Goal: Information Seeking & Learning: Learn about a topic

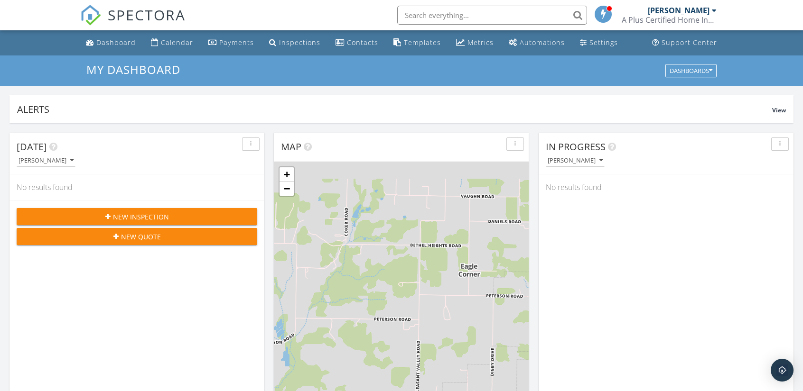
scroll to position [878, 818]
click at [106, 44] on div "Dashboard" at bounding box center [115, 42] width 39 height 9
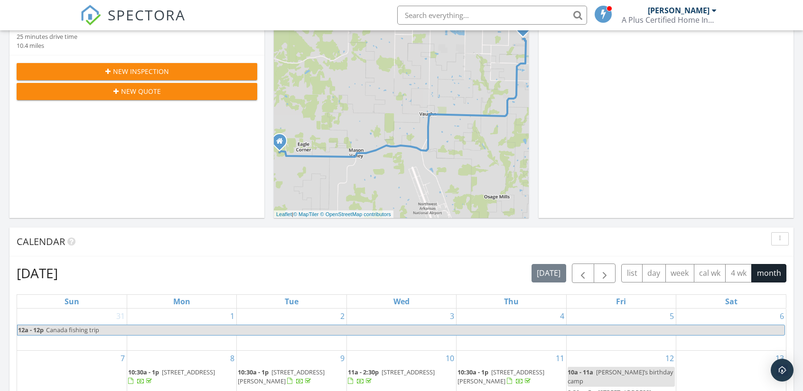
scroll to position [95, 0]
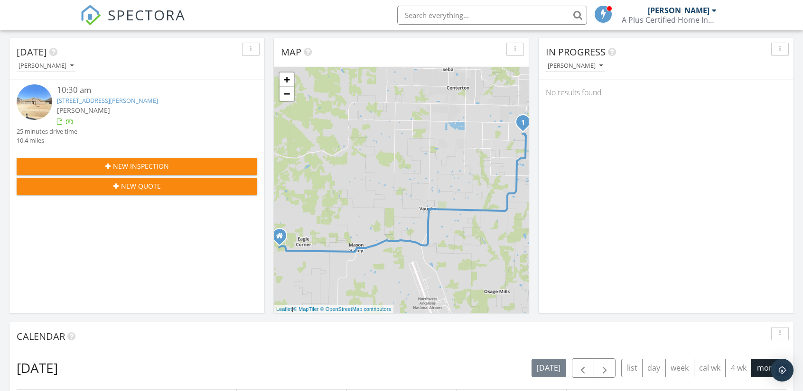
click at [41, 100] on img at bounding box center [35, 102] width 36 height 36
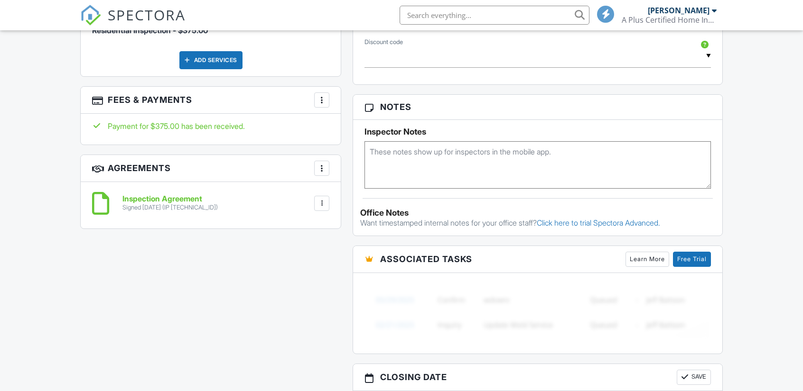
scroll to position [597, 0]
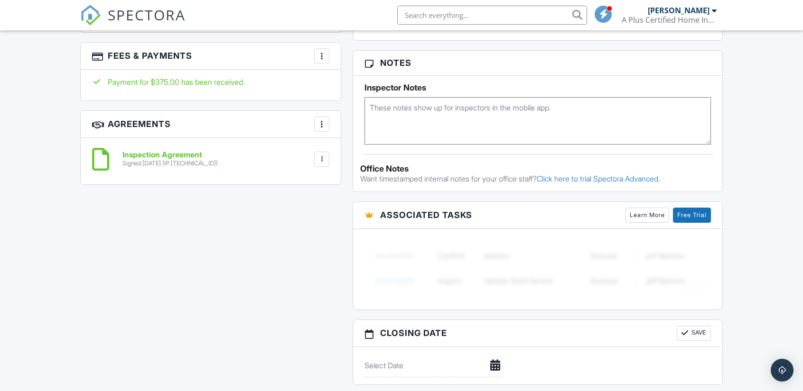
click at [428, 121] on textarea at bounding box center [537, 120] width 346 height 47
type textarea "# 3766326"
click at [697, 332] on button "Save" at bounding box center [694, 333] width 34 height 15
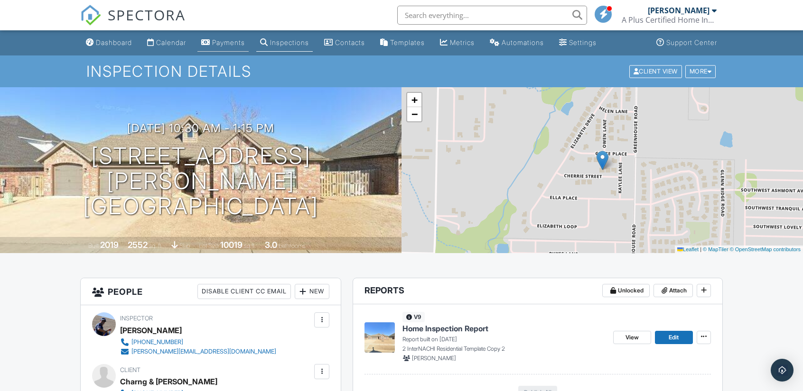
click at [235, 41] on div "Payments" at bounding box center [228, 42] width 33 height 8
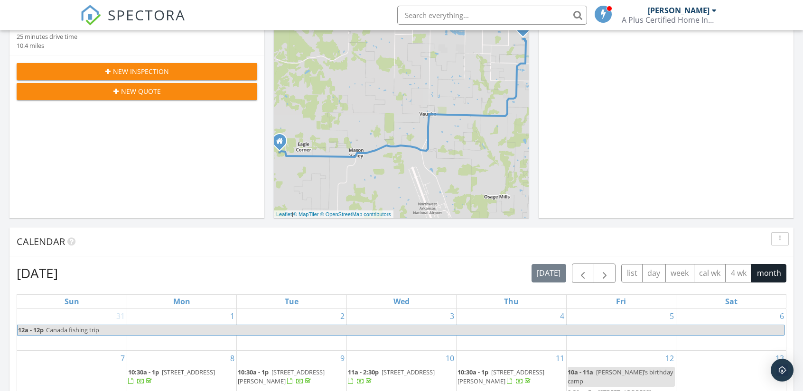
scroll to position [47, 0]
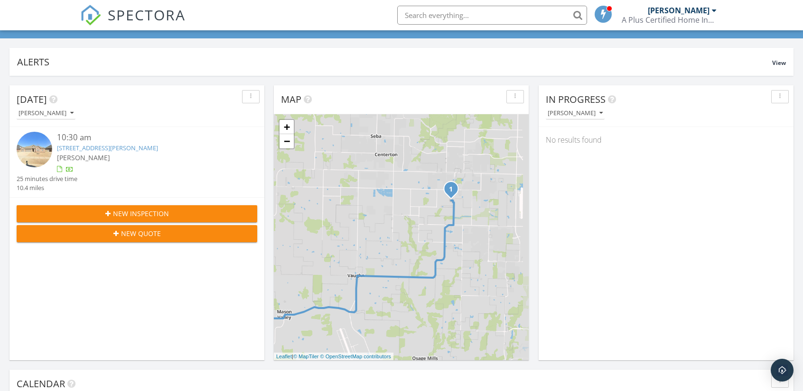
drag, startPoint x: 373, startPoint y: 243, endPoint x: 346, endPoint y: 250, distance: 27.4
click at [346, 250] on div "1 + − Peterson Road, Southwest Regional Airport Boulevard 16.7 km, 25 min Head …" at bounding box center [401, 237] width 255 height 246
click at [286, 139] on link "−" at bounding box center [286, 141] width 14 height 14
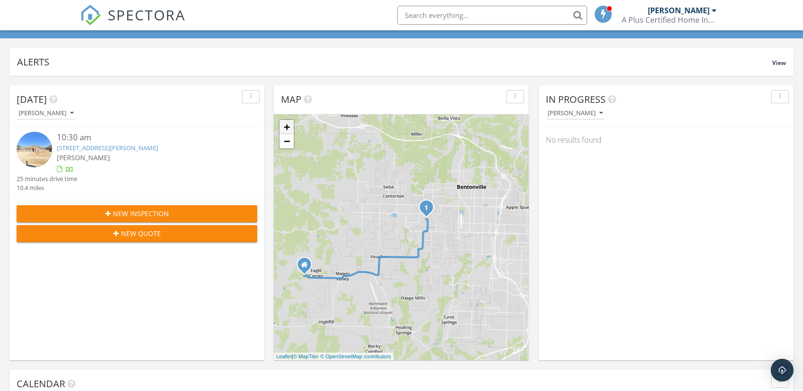
click at [286, 126] on link "+" at bounding box center [286, 127] width 14 height 14
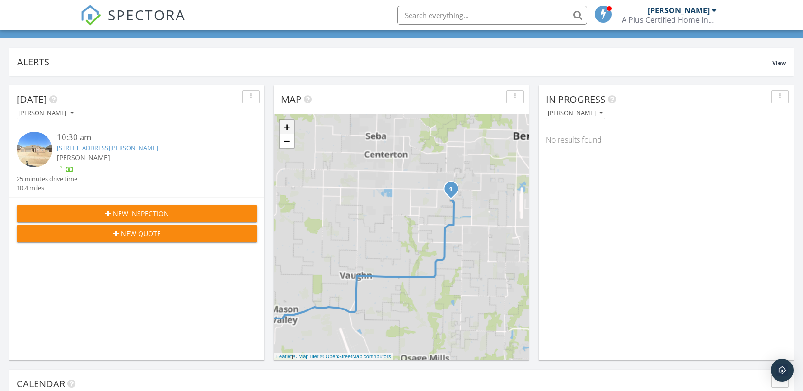
click at [286, 126] on link "+" at bounding box center [286, 127] width 14 height 14
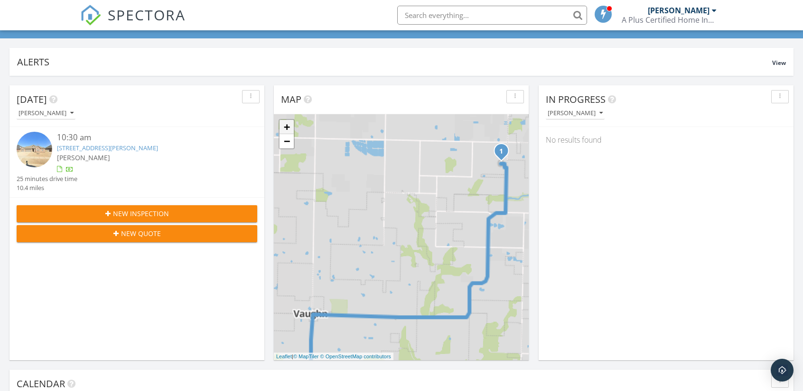
click at [286, 126] on link "+" at bounding box center [286, 127] width 14 height 14
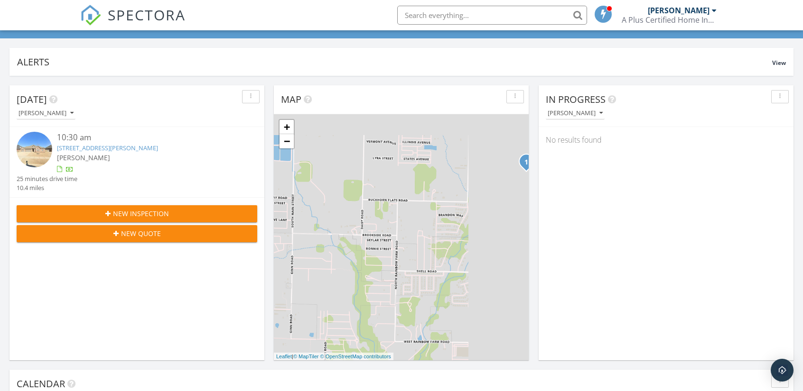
drag, startPoint x: 438, startPoint y: 198, endPoint x: 364, endPoint y: 287, distance: 115.5
click at [364, 287] on div "1 + − Peterson Road, Southwest Regional Airport Boulevard 16.7 km, 25 min Head …" at bounding box center [401, 237] width 255 height 246
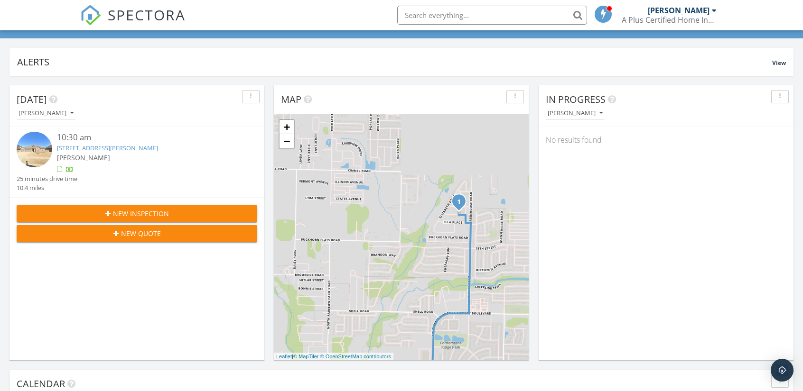
drag, startPoint x: 455, startPoint y: 260, endPoint x: 399, endPoint y: 288, distance: 62.4
click at [399, 288] on div "1 + − Peterson Road, Southwest Regional Airport Boulevard 16.7 km, 25 min Head …" at bounding box center [401, 237] width 255 height 246
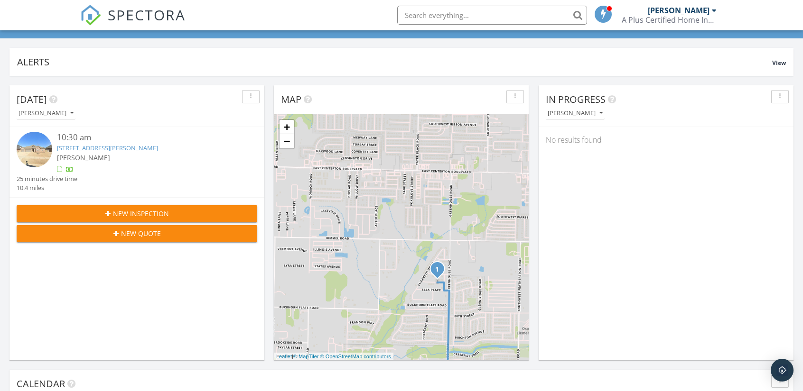
drag, startPoint x: 457, startPoint y: 257, endPoint x: 485, endPoint y: 285, distance: 39.6
click at [485, 285] on div "1 + − Peterson Road, Southwest Regional Airport Boulevard 16.7 km, 25 min Head …" at bounding box center [401, 237] width 255 height 246
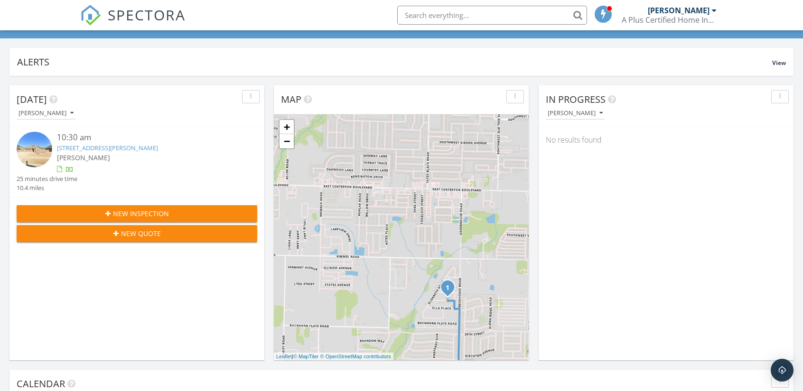
drag, startPoint x: 444, startPoint y: 224, endPoint x: 456, endPoint y: 207, distance: 21.2
click at [456, 207] on div "1 + − Peterson Road, Southwest Regional Airport Boulevard 16.7 km, 25 min Head …" at bounding box center [401, 237] width 255 height 246
drag, startPoint x: 463, startPoint y: 320, endPoint x: 477, endPoint y: 164, distance: 157.3
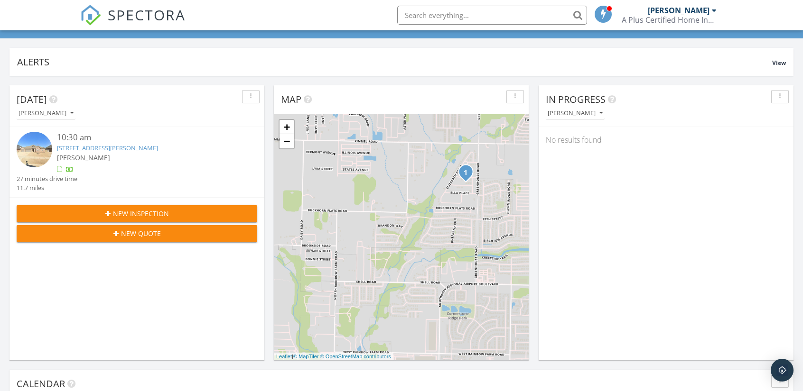
drag, startPoint x: 470, startPoint y: 269, endPoint x: 490, endPoint y: 153, distance: 116.9
click at [490, 153] on div "1 + − Leaflet | © MapTiler © OpenStreetMap contributors" at bounding box center [401, 237] width 255 height 246
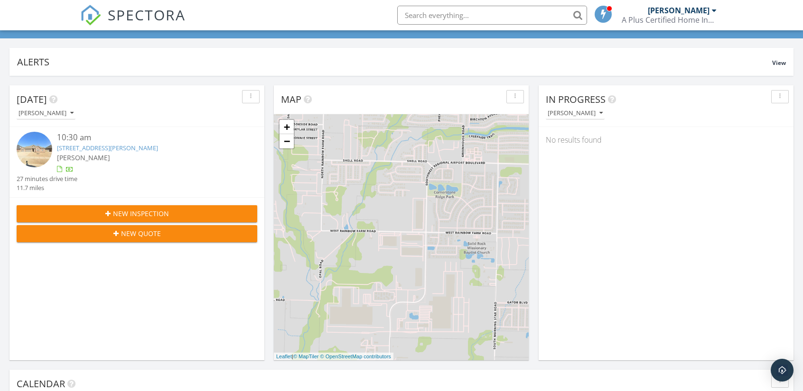
drag, startPoint x: 445, startPoint y: 289, endPoint x: 432, endPoint y: 167, distance: 123.6
click at [432, 167] on div "1 + − Leaflet | © MapTiler © OpenStreetMap contributors" at bounding box center [401, 237] width 255 height 246
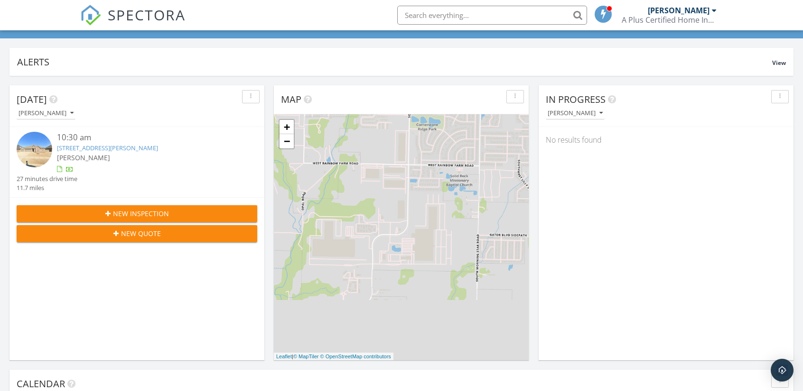
drag, startPoint x: 466, startPoint y: 256, endPoint x: 456, endPoint y: 220, distance: 37.5
click at [456, 220] on div "1 + − Leaflet | © MapTiler © OpenStreetMap contributors" at bounding box center [401, 237] width 255 height 246
drag, startPoint x: 288, startPoint y: 126, endPoint x: 461, endPoint y: 265, distance: 222.1
click at [288, 126] on link "+" at bounding box center [286, 127] width 14 height 14
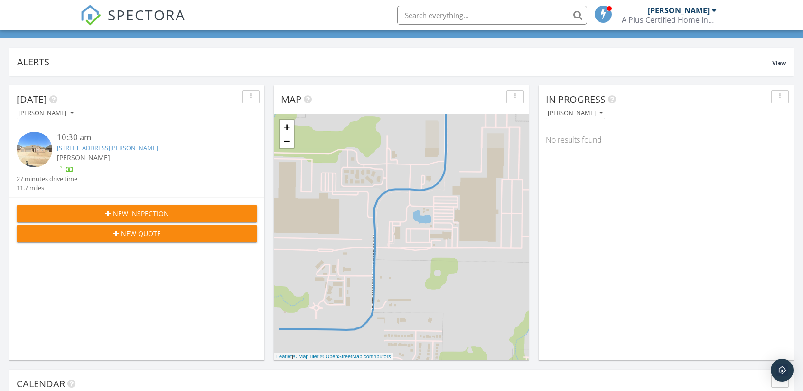
drag, startPoint x: 483, startPoint y: 289, endPoint x: 514, endPoint y: 245, distance: 54.0
click at [514, 245] on div "1 + − Leaflet | © MapTiler © OpenStreetMap contributors" at bounding box center [401, 237] width 255 height 246
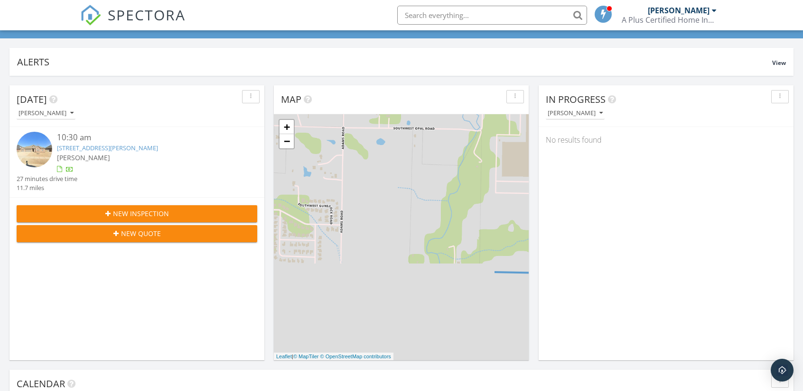
drag, startPoint x: 322, startPoint y: 301, endPoint x: 569, endPoint y: 245, distance: 253.8
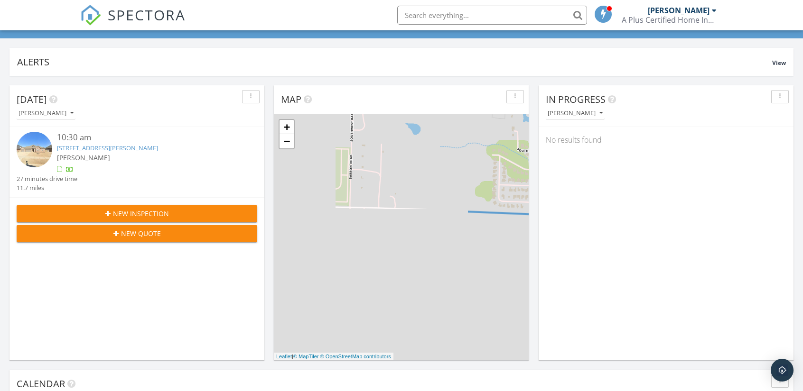
drag, startPoint x: 502, startPoint y: 255, endPoint x: 596, endPoint y: 233, distance: 96.7
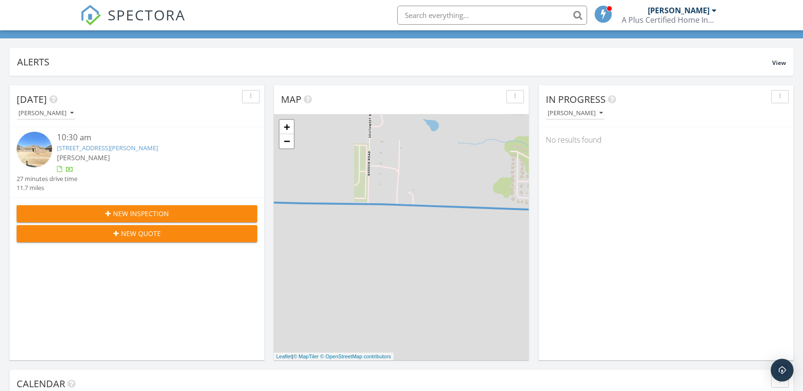
drag, startPoint x: 367, startPoint y: 223, endPoint x: 549, endPoint y: 250, distance: 183.3
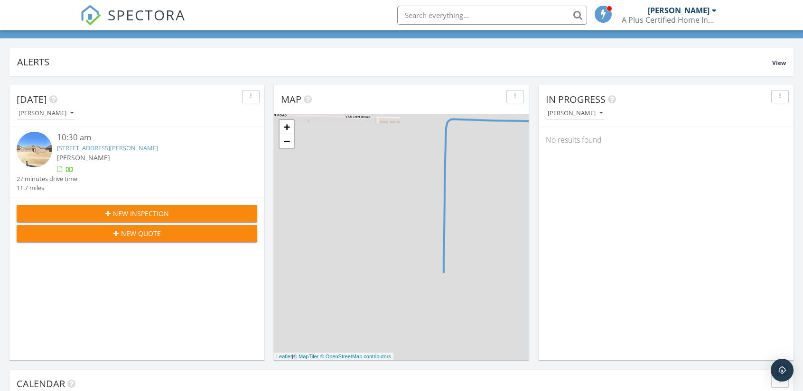
drag, startPoint x: 453, startPoint y: 229, endPoint x: 458, endPoint y: 209, distance: 20.1
click at [458, 209] on div "1 + − Leaflet | © MapTiler © OpenStreetMap contributors" at bounding box center [401, 237] width 255 height 246
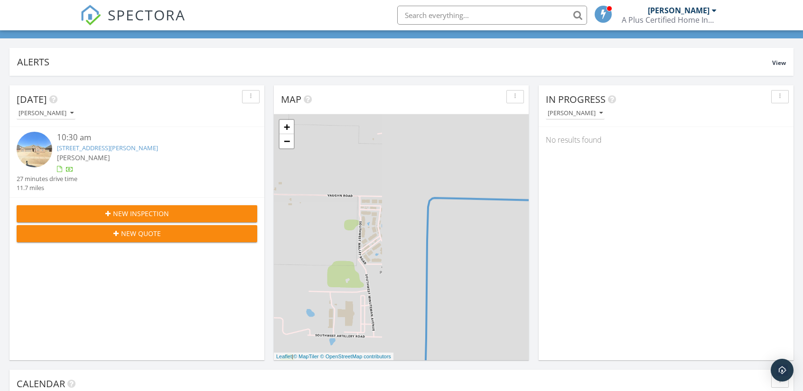
drag, startPoint x: 412, startPoint y: 315, endPoint x: 406, endPoint y: 341, distance: 26.2
click at [406, 341] on div "1 + − Leaflet | © MapTiler © OpenStreetMap contributors" at bounding box center [401, 237] width 255 height 246
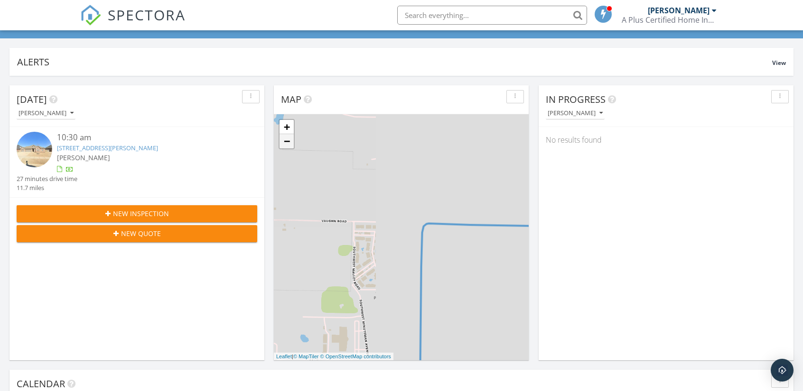
click at [284, 139] on link "−" at bounding box center [286, 141] width 14 height 14
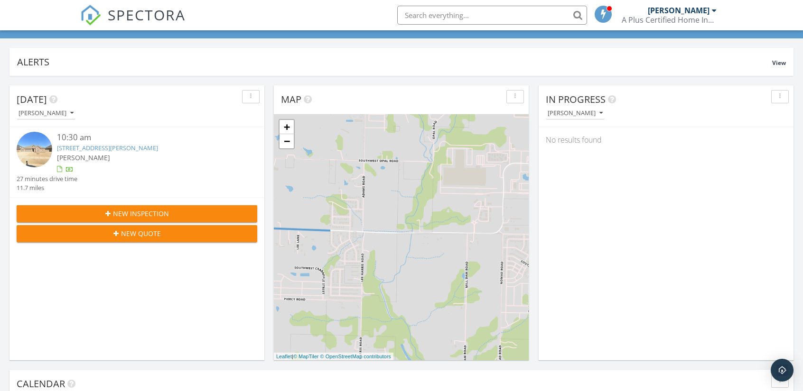
drag, startPoint x: 486, startPoint y: 233, endPoint x: 260, endPoint y: 230, distance: 225.9
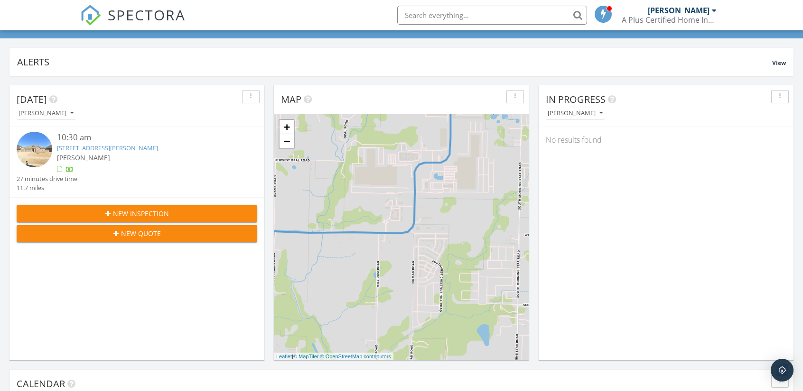
drag, startPoint x: 452, startPoint y: 244, endPoint x: 272, endPoint y: 239, distance: 179.9
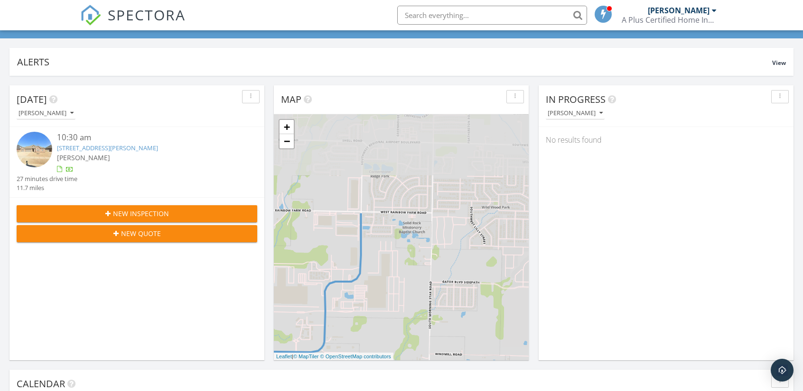
drag, startPoint x: 385, startPoint y: 220, endPoint x: 384, endPoint y: 344, distance: 124.3
click at [384, 344] on div "1 + − Leaflet | © MapTiler © OpenStreetMap contributors" at bounding box center [401, 237] width 255 height 246
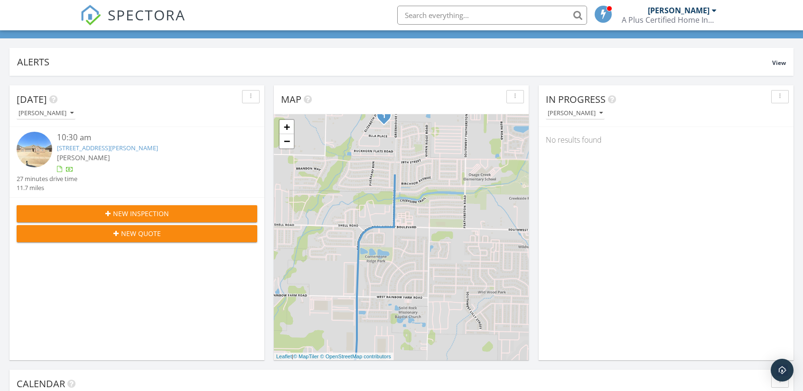
drag, startPoint x: 396, startPoint y: 232, endPoint x: 391, endPoint y: 319, distance: 87.9
click at [391, 319] on div "1 + − Leaflet | © MapTiler © OpenStreetMap contributors" at bounding box center [401, 237] width 255 height 246
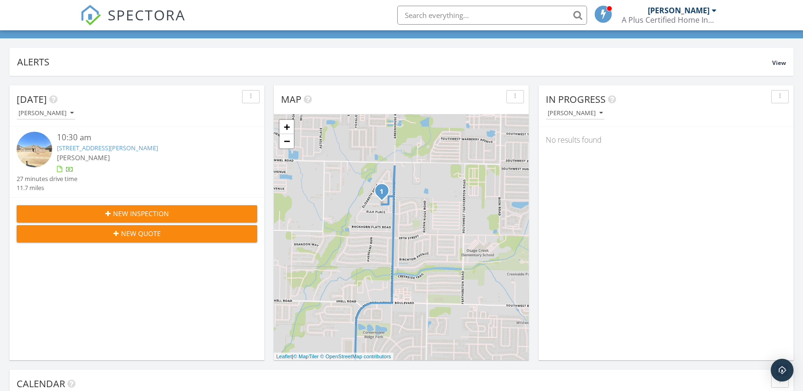
drag, startPoint x: 401, startPoint y: 302, endPoint x: 401, endPoint y: 333, distance: 30.8
click at [401, 333] on div "1 + − Leaflet | © MapTiler © OpenStreetMap contributors" at bounding box center [401, 237] width 255 height 246
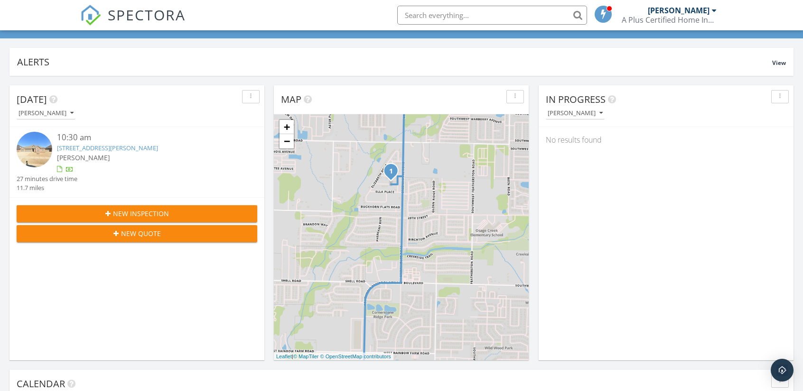
drag, startPoint x: 445, startPoint y: 326, endPoint x: 454, endPoint y: 304, distance: 23.2
click at [454, 304] on div "1 + − Leaflet | © MapTiler © OpenStreetMap contributors" at bounding box center [401, 237] width 255 height 246
click at [288, 140] on link "−" at bounding box center [286, 141] width 14 height 14
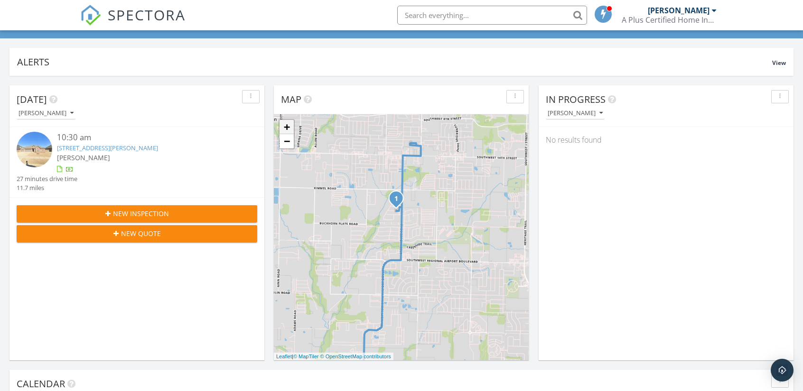
click at [286, 128] on link "+" at bounding box center [286, 127] width 14 height 14
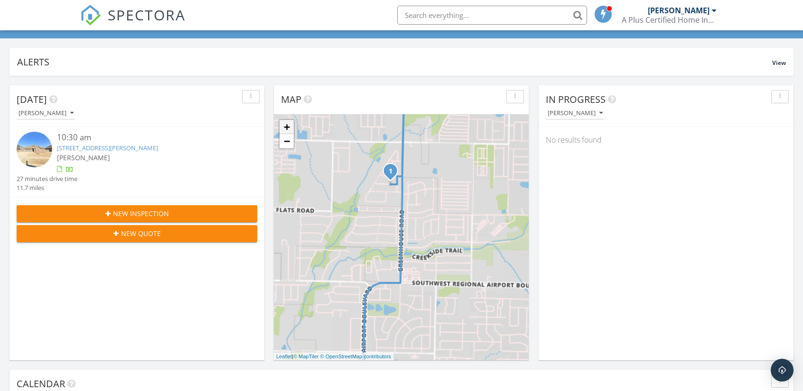
click at [286, 128] on link "+" at bounding box center [286, 127] width 14 height 14
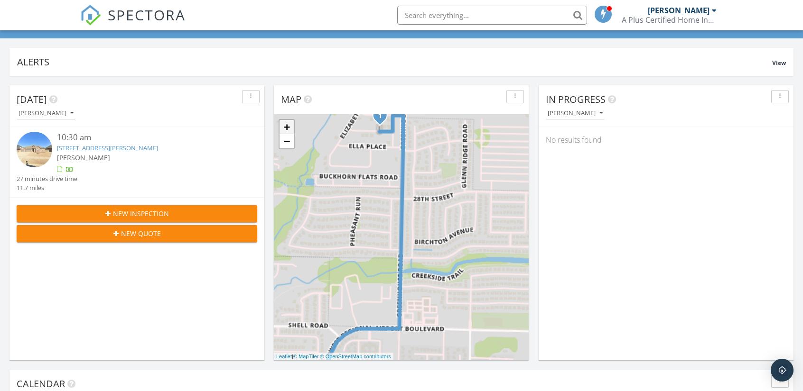
click at [286, 128] on link "+" at bounding box center [286, 127] width 14 height 14
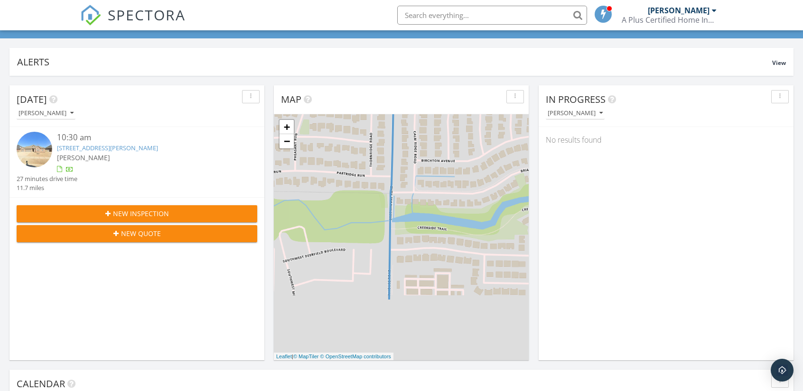
drag, startPoint x: 406, startPoint y: 214, endPoint x: 396, endPoint y: 171, distance: 43.5
click at [396, 171] on div "1 + − Leaflet | © MapTiler © OpenStreetMap contributors" at bounding box center [401, 237] width 255 height 246
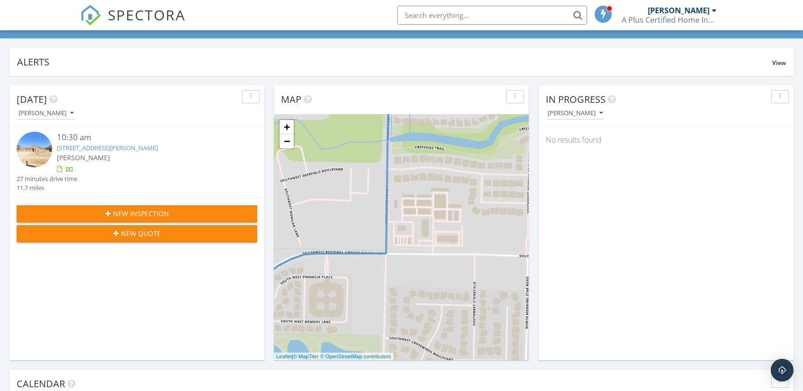
drag, startPoint x: 465, startPoint y: 285, endPoint x: 466, endPoint y: 234, distance: 51.3
click at [466, 234] on div "1 + − Leaflet | © MapTiler © OpenStreetMap contributors" at bounding box center [401, 237] width 255 height 246
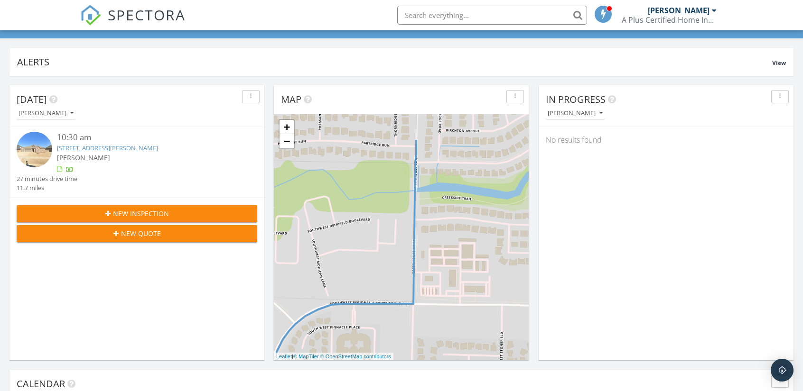
click at [409, 313] on div "1 + − Leaflet | © MapTiler © OpenStreetMap contributors" at bounding box center [401, 237] width 255 height 246
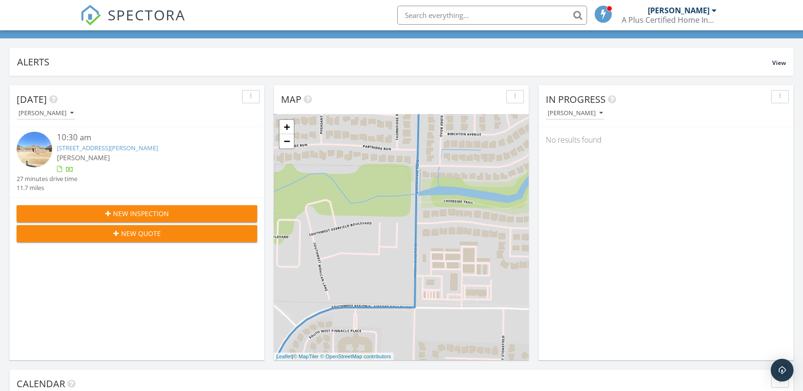
click at [380, 274] on div "1 + − Leaflet | © MapTiler © OpenStreetMap contributors" at bounding box center [401, 237] width 255 height 246
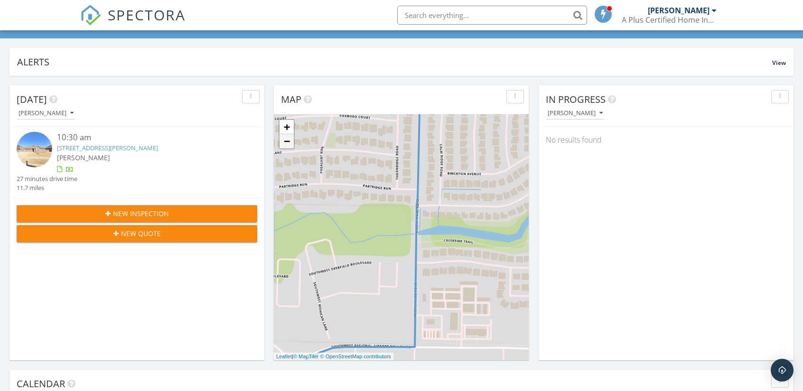
click at [290, 145] on link "−" at bounding box center [286, 141] width 14 height 14
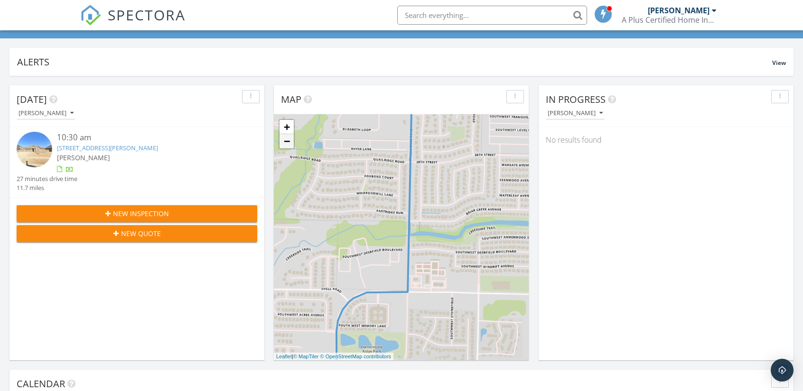
click at [290, 145] on link "−" at bounding box center [286, 141] width 14 height 14
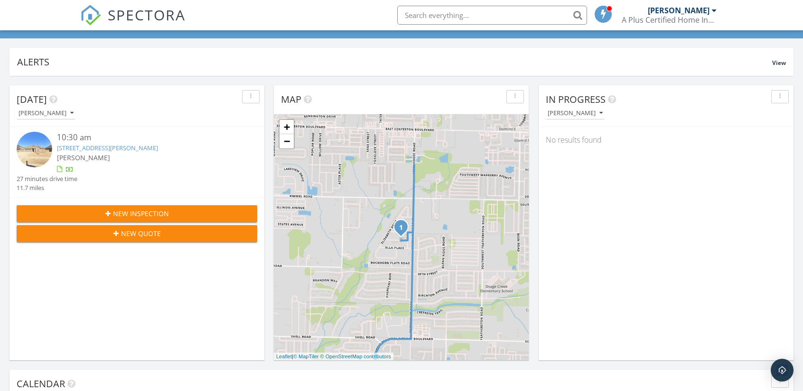
drag, startPoint x: 398, startPoint y: 227, endPoint x: 404, endPoint y: 281, distance: 54.9
click at [404, 281] on div "1 + − Leaflet | © MapTiler © OpenStreetMap contributors" at bounding box center [401, 237] width 255 height 246
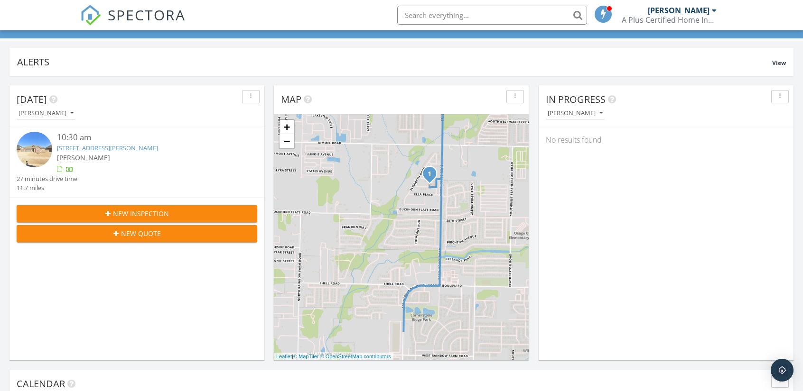
drag, startPoint x: 488, startPoint y: 229, endPoint x: 504, endPoint y: 211, distance: 24.2
click at [504, 211] on div "1 + − Leaflet | © MapTiler © OpenStreetMap contributors" at bounding box center [401, 237] width 255 height 246
drag, startPoint x: 439, startPoint y: 273, endPoint x: 327, endPoint y: 177, distance: 148.4
click at [433, 283] on div "1 + − Leaflet | © MapTiler © OpenStreetMap contributors" at bounding box center [401, 237] width 255 height 246
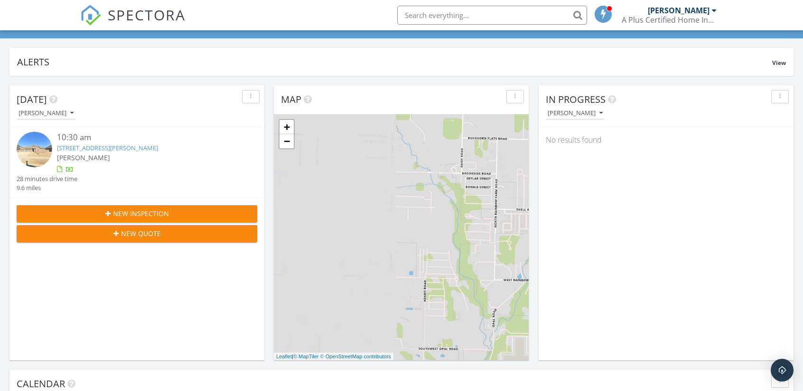
drag, startPoint x: 369, startPoint y: 294, endPoint x: 540, endPoint y: 219, distance: 187.6
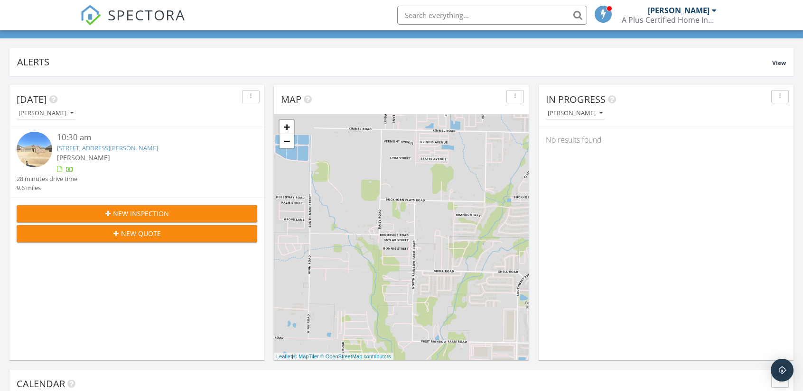
drag, startPoint x: 398, startPoint y: 245, endPoint x: 361, endPoint y: 279, distance: 50.0
click at [361, 279] on div "1 + − Leaflet | © MapTiler © OpenStreetMap contributors" at bounding box center [401, 237] width 255 height 246
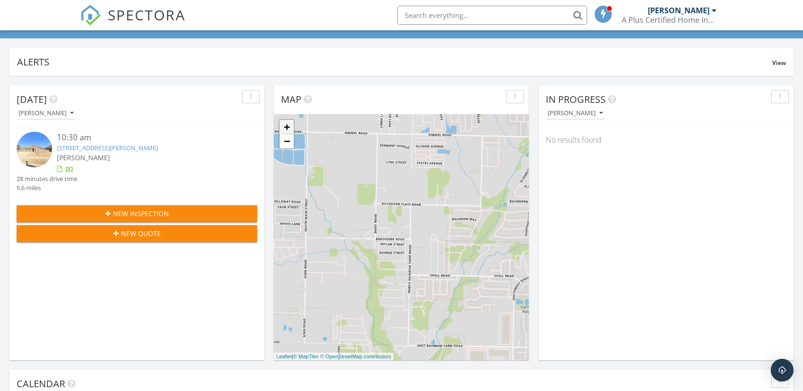
click at [288, 125] on link "+" at bounding box center [286, 127] width 14 height 14
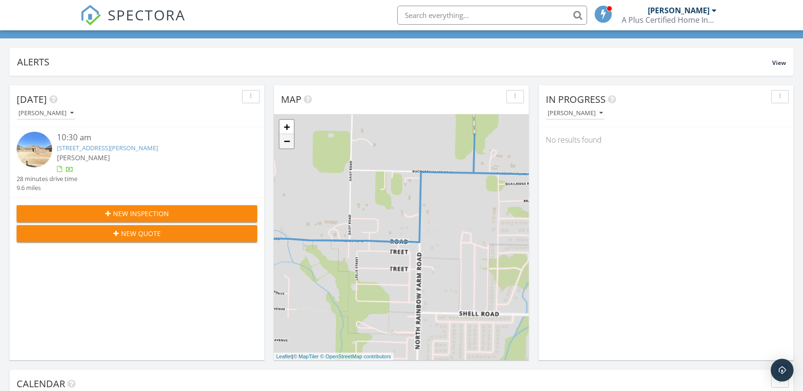
click at [288, 140] on link "−" at bounding box center [286, 141] width 14 height 14
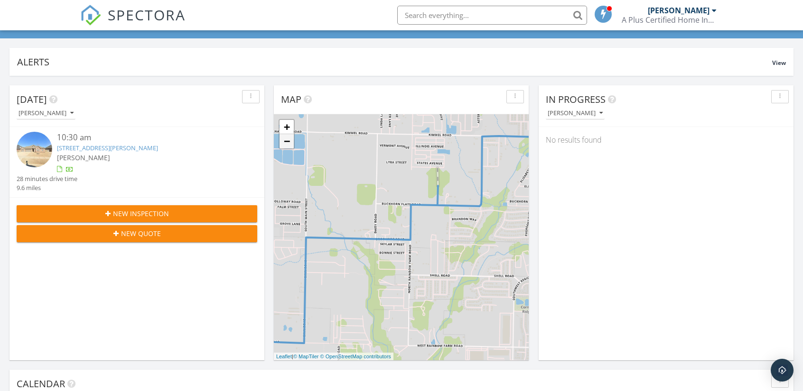
click at [288, 140] on link "−" at bounding box center [286, 141] width 14 height 14
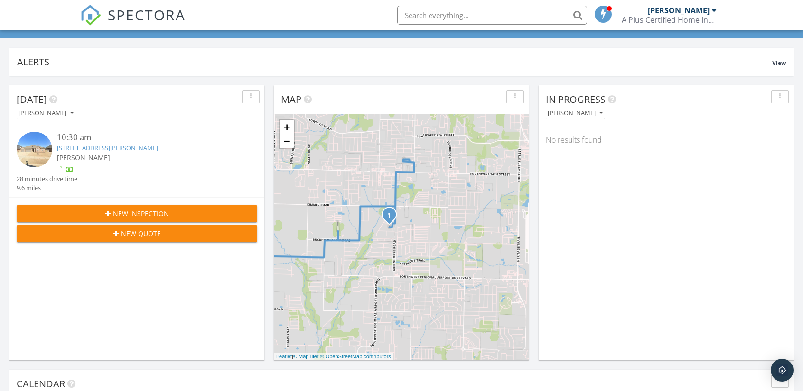
drag, startPoint x: 438, startPoint y: 225, endPoint x: 366, endPoint y: 245, distance: 75.3
click at [362, 249] on div "1 + − Leaflet | © MapTiler © OpenStreetMap contributors" at bounding box center [401, 237] width 255 height 246
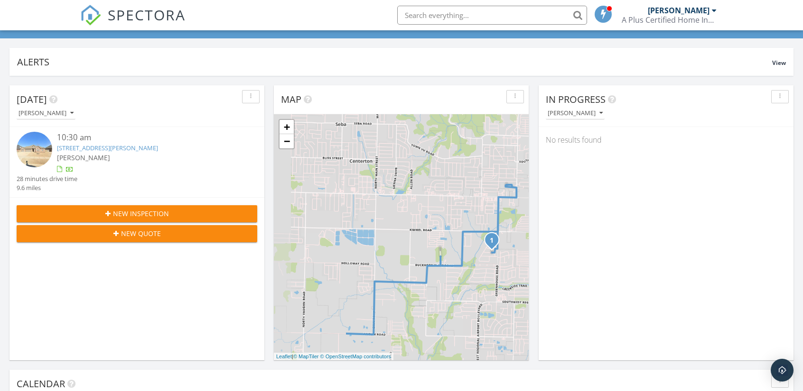
drag, startPoint x: 363, startPoint y: 242, endPoint x: 447, endPoint y: 264, distance: 86.8
click at [447, 264] on div "1 + − Leaflet | © MapTiler © OpenStreetMap contributors" at bounding box center [401, 237] width 255 height 246
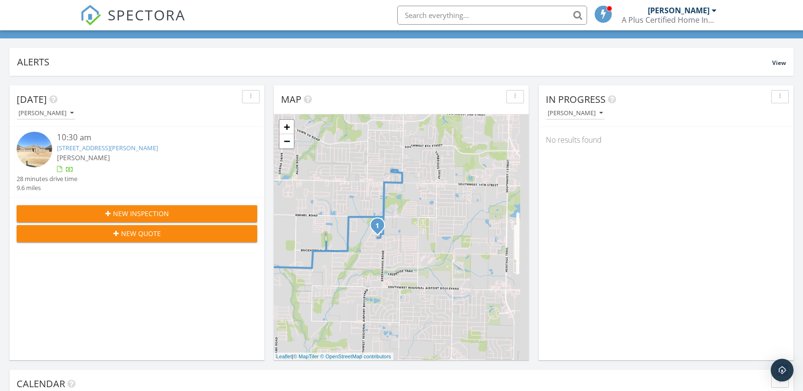
drag, startPoint x: 477, startPoint y: 238, endPoint x: 378, endPoint y: 228, distance: 99.7
click at [378, 228] on span "1" at bounding box center [377, 224] width 21 height 21
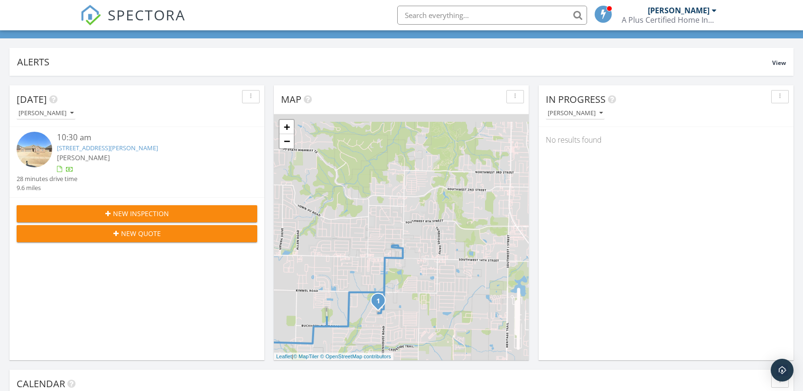
drag, startPoint x: 405, startPoint y: 252, endPoint x: 403, endPoint y: 262, distance: 10.1
click at [403, 262] on div "1 + − Leaflet | © MapTiler © OpenStreetMap contributors" at bounding box center [401, 237] width 255 height 246
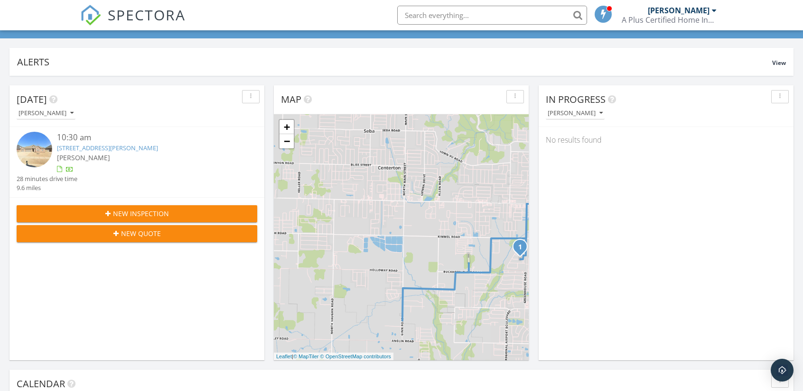
drag, startPoint x: 409, startPoint y: 268, endPoint x: 437, endPoint y: 205, distance: 68.2
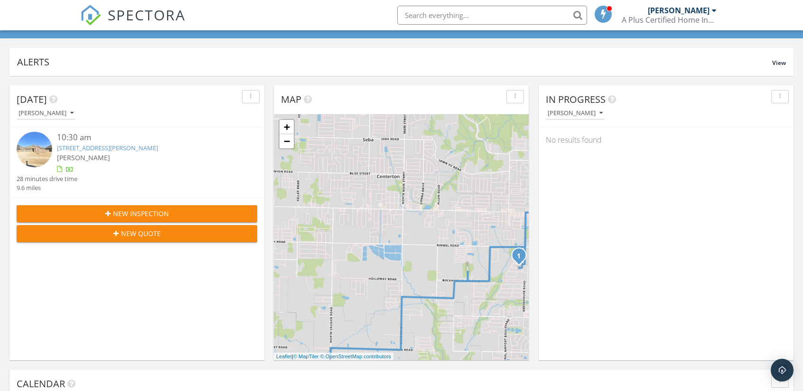
drag, startPoint x: 402, startPoint y: 238, endPoint x: 400, endPoint y: 245, distance: 6.9
click at [400, 245] on div "1 + − Leaflet | © MapTiler © OpenStreetMap contributors" at bounding box center [401, 237] width 255 height 246
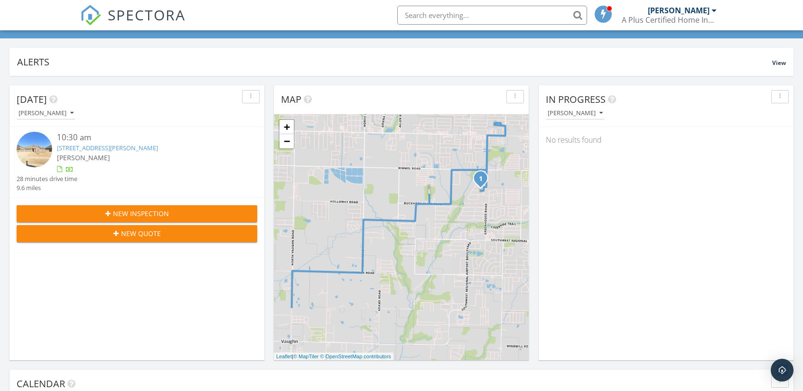
drag, startPoint x: 394, startPoint y: 242, endPoint x: 356, endPoint y: 175, distance: 76.3
click at [356, 175] on div "1 + − Leaflet | © MapTiler © OpenStreetMap contributors" at bounding box center [401, 237] width 255 height 246
click at [290, 139] on link "−" at bounding box center [286, 141] width 14 height 14
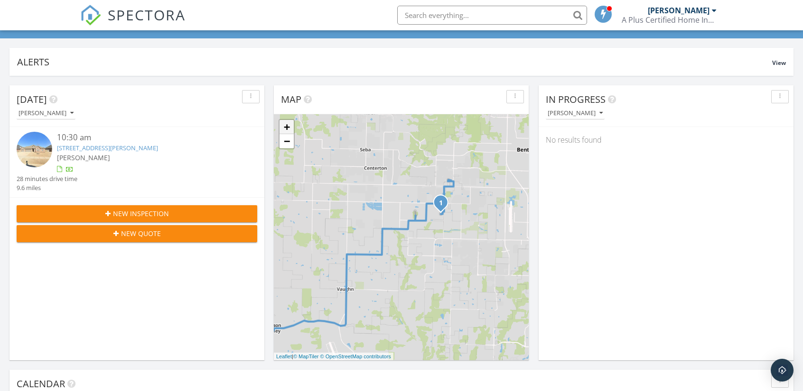
click at [288, 125] on link "+" at bounding box center [286, 127] width 14 height 14
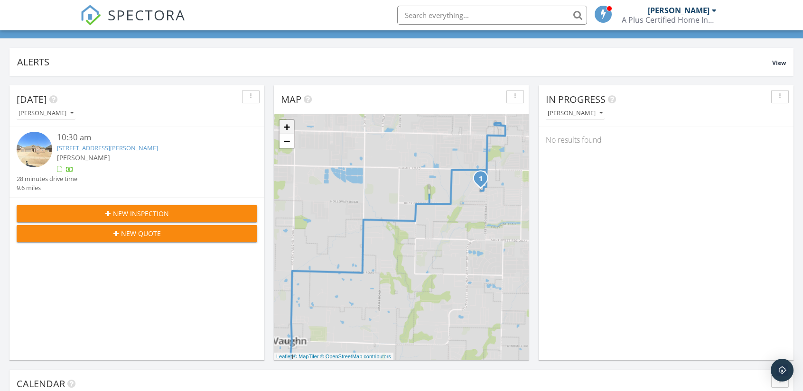
click at [288, 125] on link "+" at bounding box center [286, 127] width 14 height 14
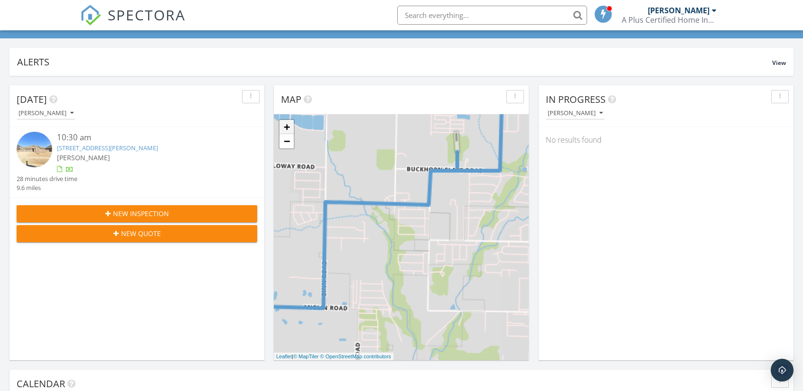
click at [288, 125] on link "+" at bounding box center [286, 127] width 14 height 14
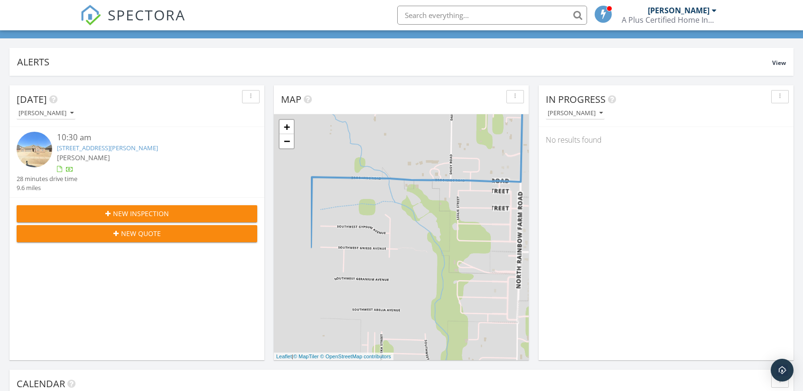
drag, startPoint x: 372, startPoint y: 168, endPoint x: 436, endPoint y: 178, distance: 64.3
click at [436, 178] on div "1 + − Leaflet | © MapTiler © OpenStreetMap contributors" at bounding box center [401, 237] width 255 height 246
drag, startPoint x: 449, startPoint y: 179, endPoint x: 337, endPoint y: 165, distance: 112.9
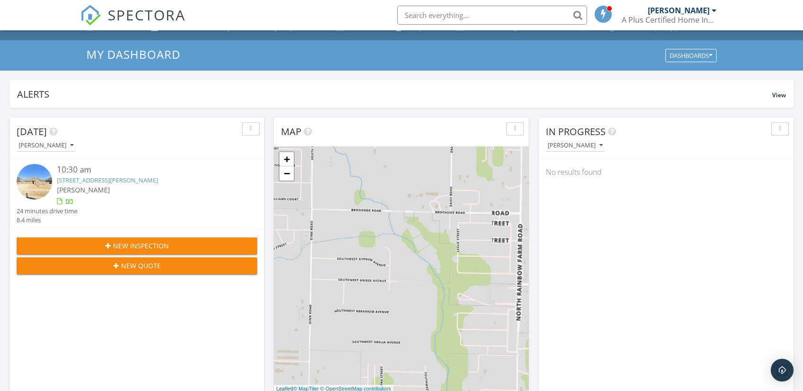
scroll to position [0, 0]
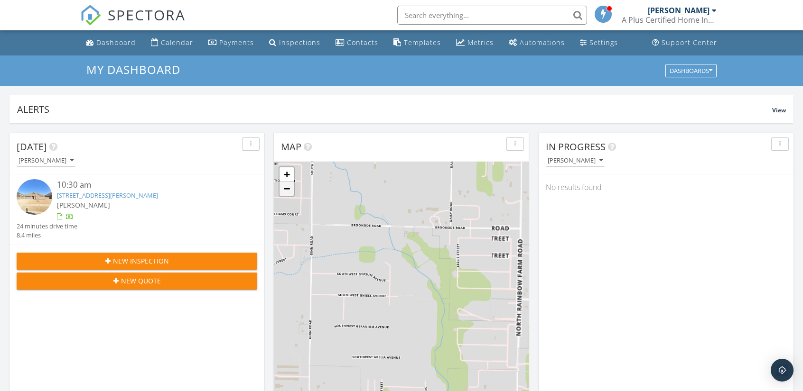
click at [285, 189] on link "−" at bounding box center [286, 189] width 14 height 14
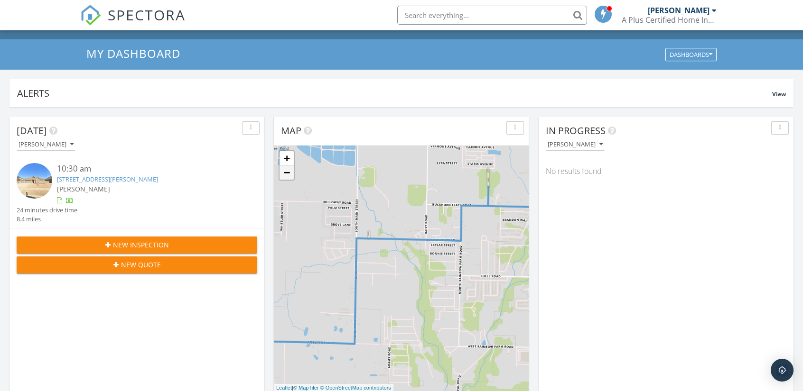
click at [285, 189] on div "1 + − Leaflet | © MapTiler © OpenStreetMap contributors" at bounding box center [401, 269] width 255 height 246
click at [286, 177] on link "−" at bounding box center [286, 173] width 14 height 14
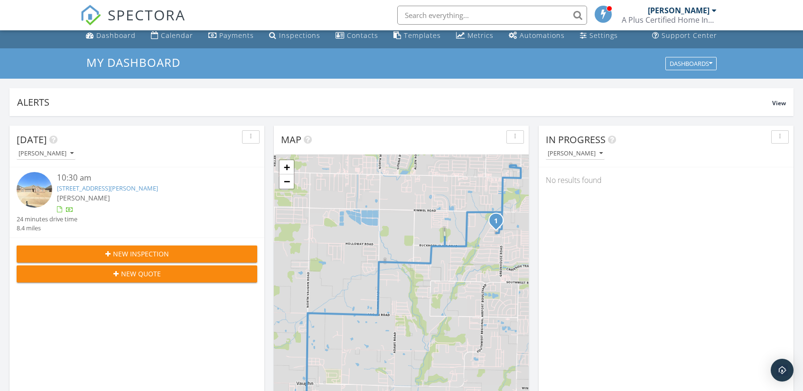
scroll to position [0, 0]
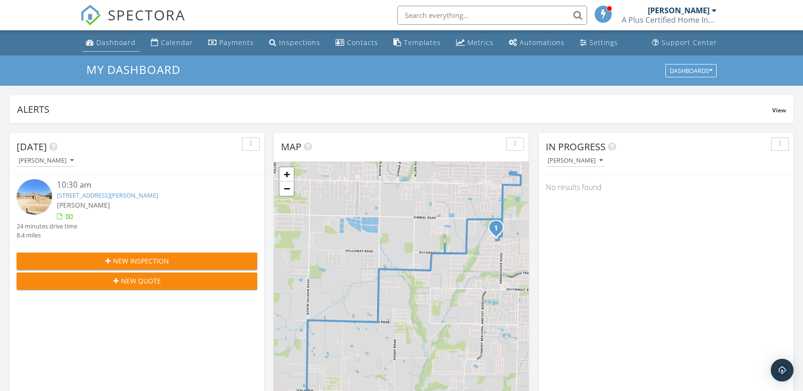
click at [113, 45] on div "Dashboard" at bounding box center [115, 42] width 39 height 9
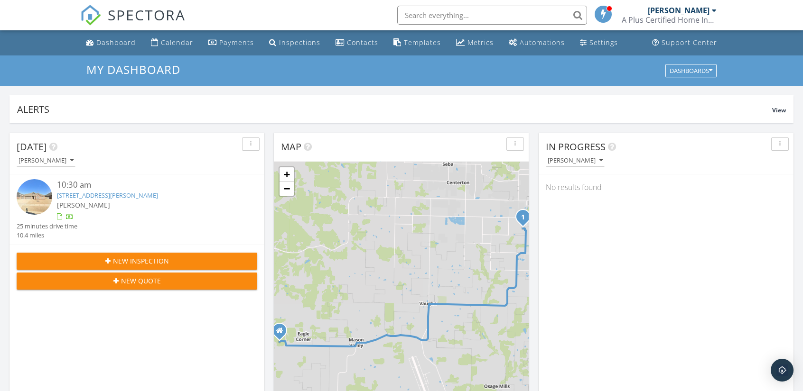
scroll to position [47, 0]
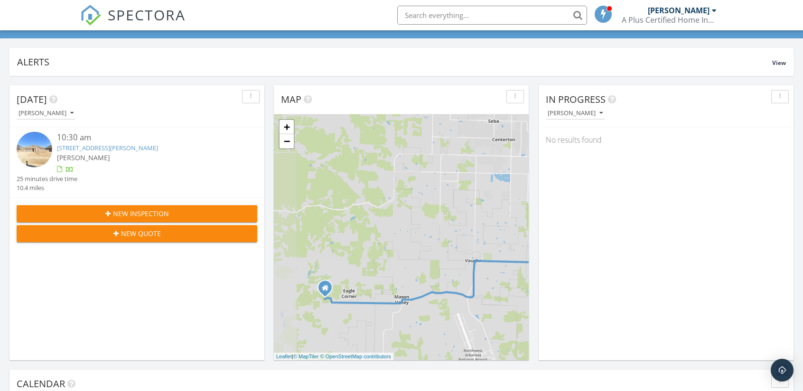
drag, startPoint x: 363, startPoint y: 241, endPoint x: 403, endPoint y: 245, distance: 40.1
click at [403, 245] on div "1 + − [PERSON_NAME][GEOGRAPHIC_DATA], [GEOGRAPHIC_DATA] 16.7 km, 25 min Head no…" at bounding box center [401, 237] width 255 height 246
click at [289, 126] on link "+" at bounding box center [286, 127] width 14 height 14
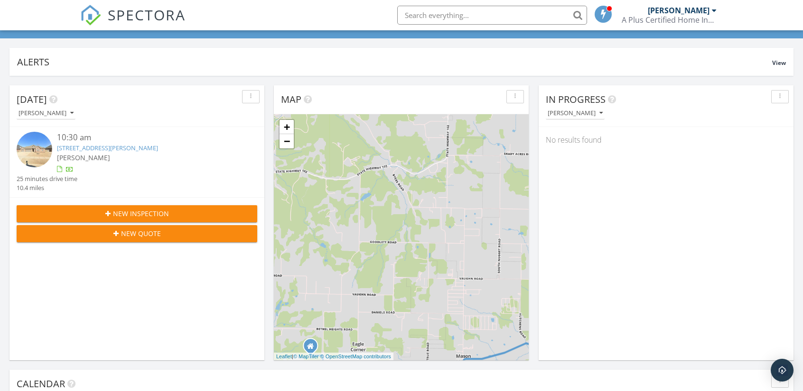
drag, startPoint x: 334, startPoint y: 269, endPoint x: 398, endPoint y: 265, distance: 64.1
click at [398, 265] on div "1 + − Peterson Road, Southwest Regional Airport Boulevard 16.7 km, 25 min Head …" at bounding box center [401, 237] width 255 height 246
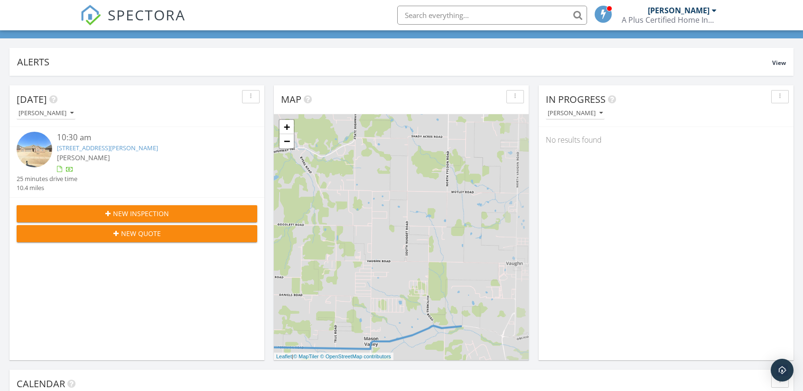
drag, startPoint x: 392, startPoint y: 243, endPoint x: 286, endPoint y: 224, distance: 108.0
click at [286, 224] on div "1 + − Peterson Road, Southwest Regional Airport Boulevard 16.7 km, 25 min Head …" at bounding box center [401, 237] width 255 height 246
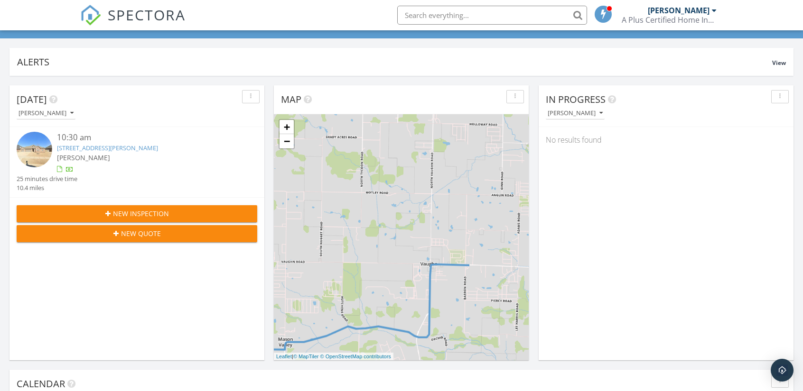
drag, startPoint x: 381, startPoint y: 219, endPoint x: 293, endPoint y: 220, distance: 88.3
click at [293, 220] on div "1 + − Peterson Road, Southwest Regional Airport Boulevard 16.7 km, 25 min Head …" at bounding box center [401, 237] width 255 height 246
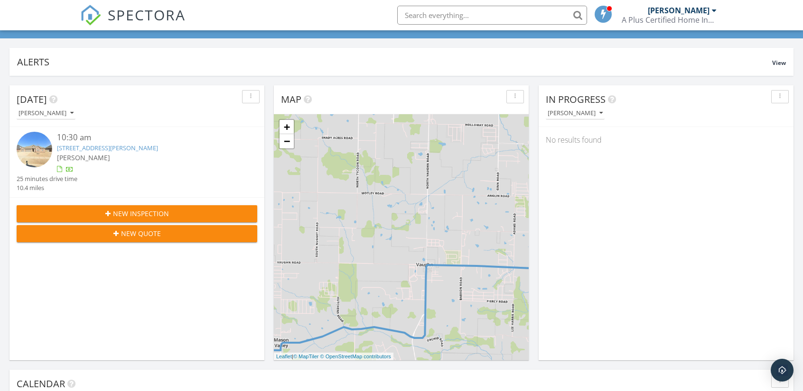
drag, startPoint x: 405, startPoint y: 239, endPoint x: 307, endPoint y: 236, distance: 98.3
click at [315, 244] on div "1 + − Peterson Road, Southwest Regional Airport Boulevard 16.7 km, 25 min Head …" at bounding box center [401, 237] width 255 height 246
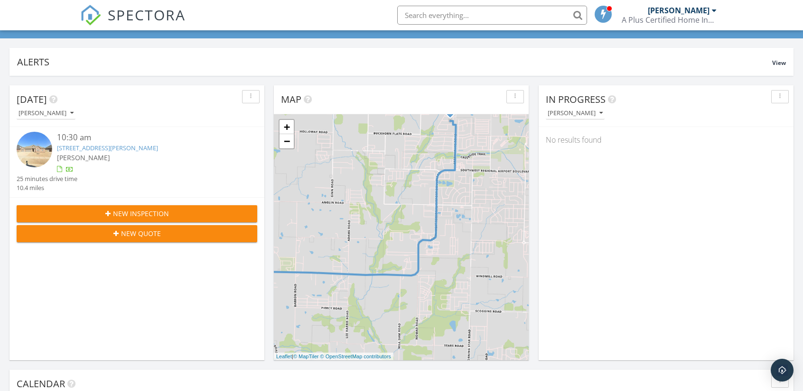
drag, startPoint x: 363, startPoint y: 240, endPoint x: 354, endPoint y: 240, distance: 9.5
click at [357, 240] on div "1 + − Peterson Road, Southwest Regional Airport Boulevard 16.7 km, 25 min Head …" at bounding box center [401, 237] width 255 height 246
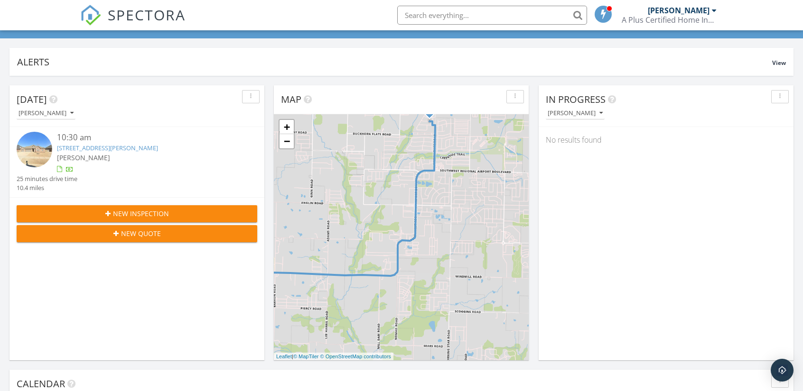
drag, startPoint x: 392, startPoint y: 222, endPoint x: 398, endPoint y: 262, distance: 40.3
click at [397, 259] on div "1 + − Peterson Road, Southwest Regional Airport Boulevard 16.7 km, 25 min Head …" at bounding box center [401, 237] width 255 height 246
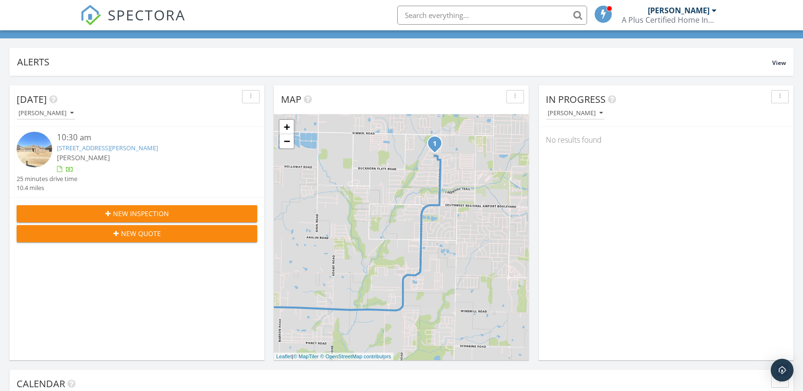
click at [433, 318] on div "1 + − Peterson Road, Southwest Regional Airport Boulevard 16.7 km, 25 min Head …" at bounding box center [401, 237] width 255 height 246
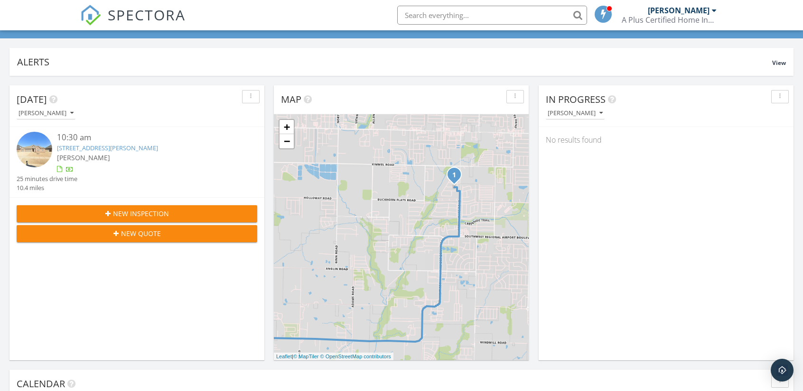
drag, startPoint x: 420, startPoint y: 259, endPoint x: 430, endPoint y: 284, distance: 27.7
click at [430, 285] on div "1 + − [PERSON_NAME][GEOGRAPHIC_DATA], [GEOGRAPHIC_DATA] 16.7 km, 25 min Head no…" at bounding box center [401, 237] width 255 height 246
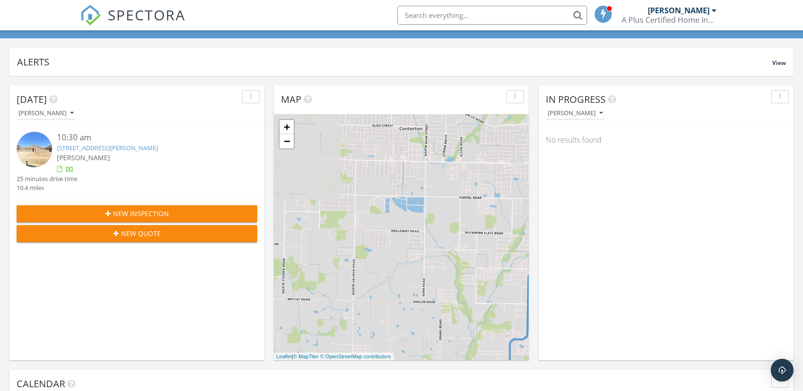
drag, startPoint x: 411, startPoint y: 281, endPoint x: 507, endPoint y: 280, distance: 95.4
click at [496, 284] on div "1 + − [PERSON_NAME][GEOGRAPHIC_DATA], [GEOGRAPHIC_DATA] 16.7 km, 25 min Head no…" at bounding box center [401, 237] width 255 height 246
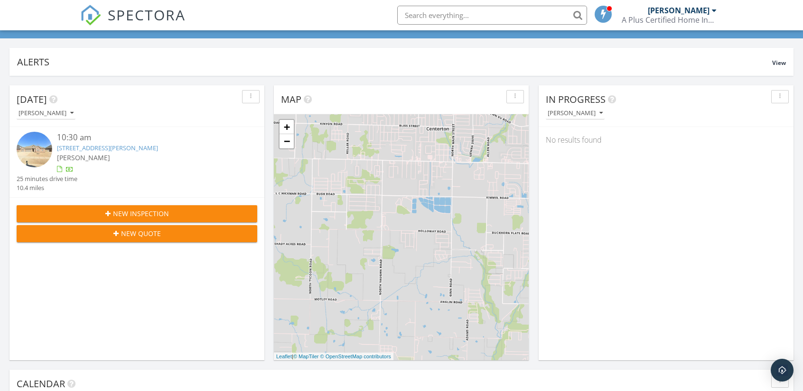
drag, startPoint x: 507, startPoint y: 279, endPoint x: 373, endPoint y: 261, distance: 135.0
click at [449, 272] on div "1 + − [PERSON_NAME][GEOGRAPHIC_DATA], [GEOGRAPHIC_DATA] 16.7 km, 25 min Head no…" at bounding box center [401, 237] width 255 height 246
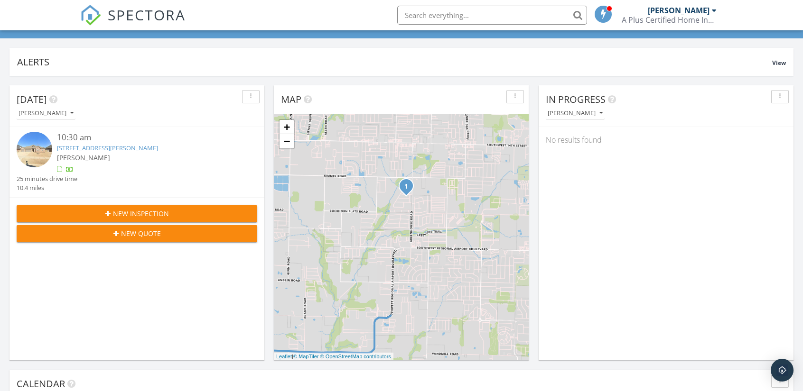
click at [422, 205] on div "1 + − [PERSON_NAME][GEOGRAPHIC_DATA], [GEOGRAPHIC_DATA] 16.7 km, 25 min Head no…" at bounding box center [401, 237] width 255 height 246
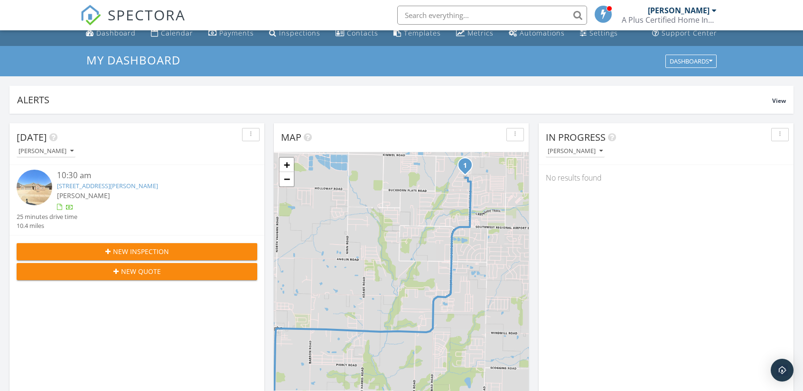
scroll to position [0, 0]
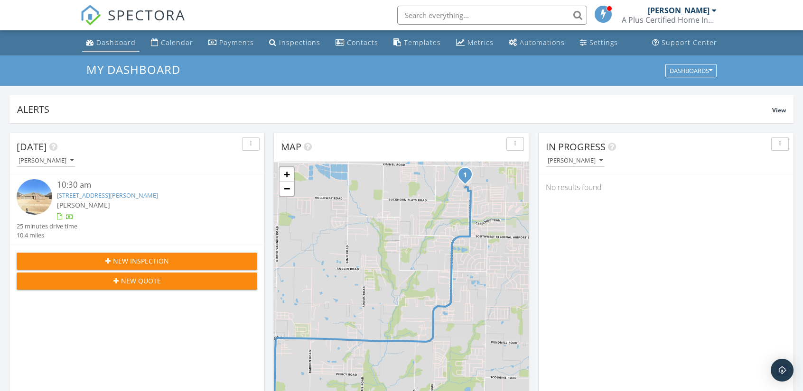
click at [109, 43] on div "Dashboard" at bounding box center [115, 42] width 39 height 9
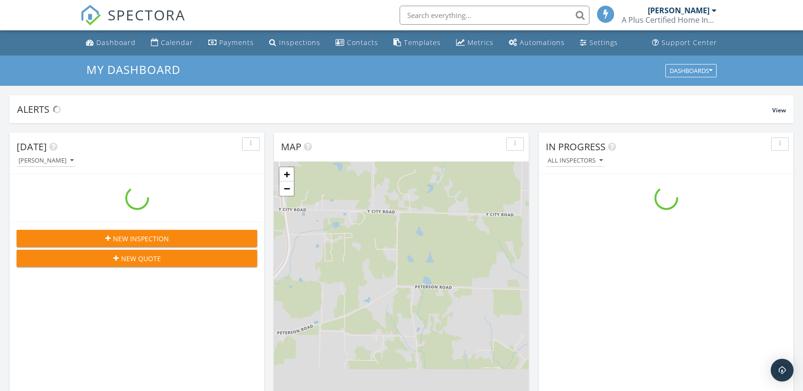
scroll to position [878, 818]
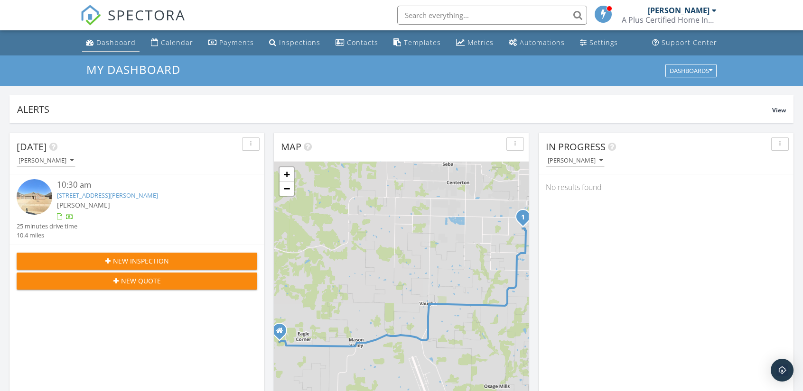
click at [114, 45] on div "Dashboard" at bounding box center [115, 42] width 39 height 9
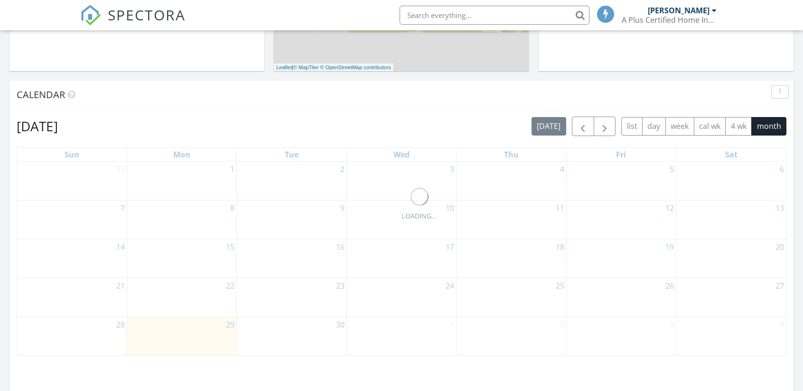
scroll to position [475, 0]
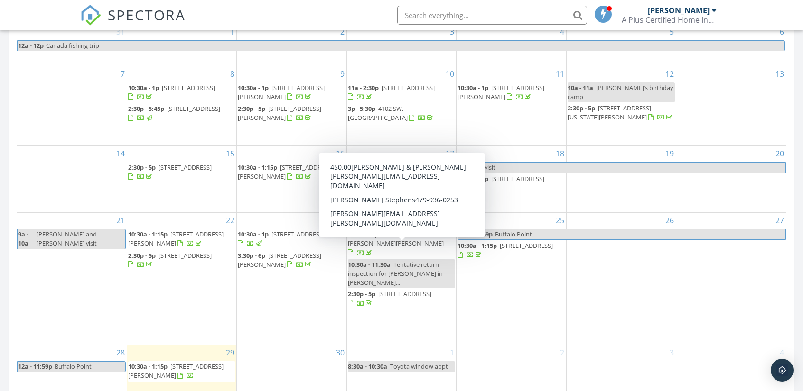
click at [386, 248] on span "[STREET_ADDRESS][PERSON_NAME][PERSON_NAME]" at bounding box center [396, 239] width 96 height 18
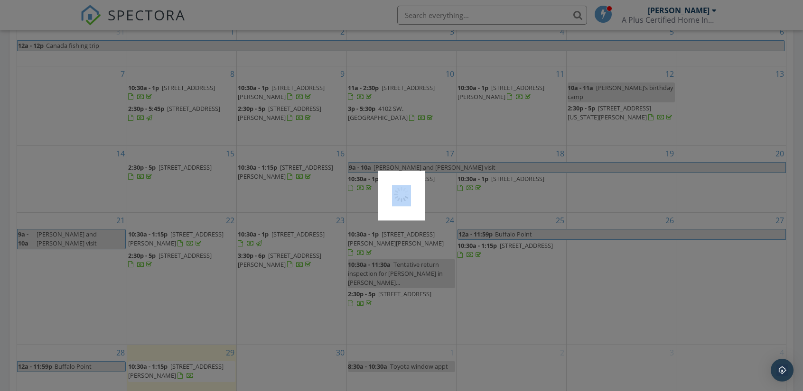
click at [386, 249] on div at bounding box center [401, 195] width 803 height 391
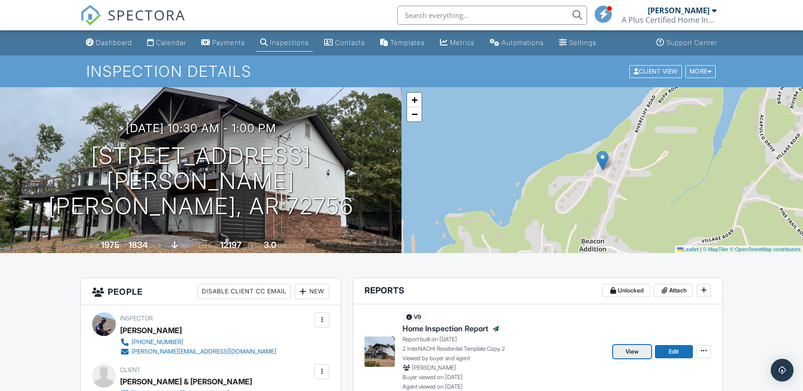
click at [633, 354] on span "View" at bounding box center [631, 351] width 13 height 9
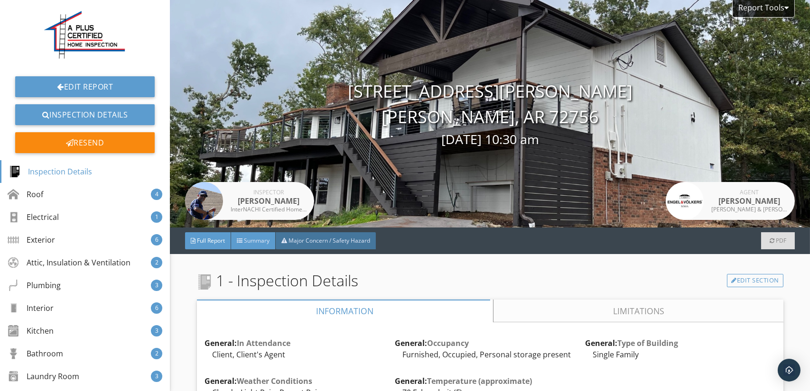
click at [253, 240] on span "Summary" at bounding box center [257, 241] width 26 height 8
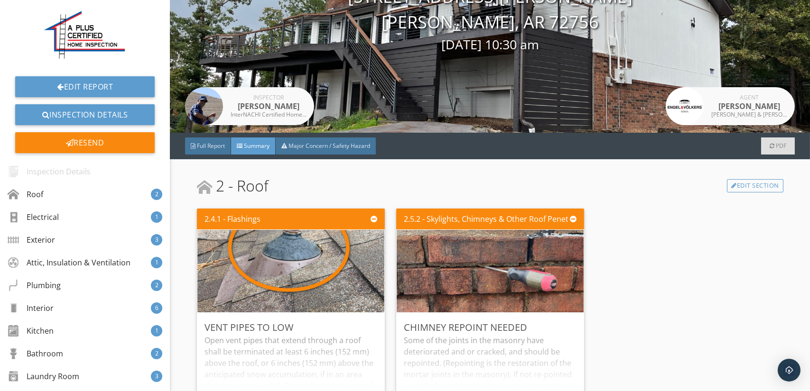
scroll to position [190, 0]
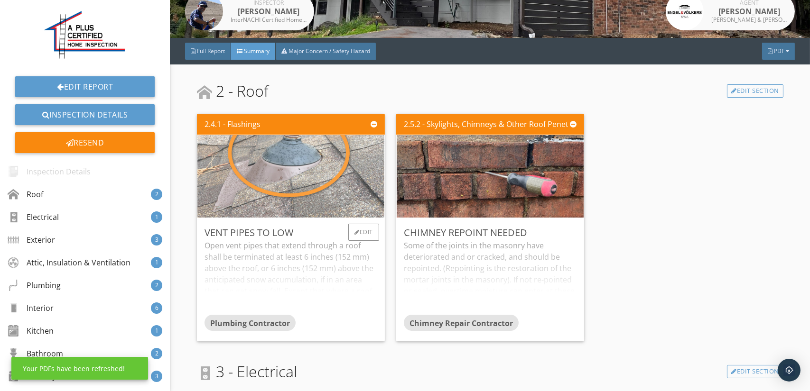
click at [317, 205] on img at bounding box center [290, 177] width 275 height 206
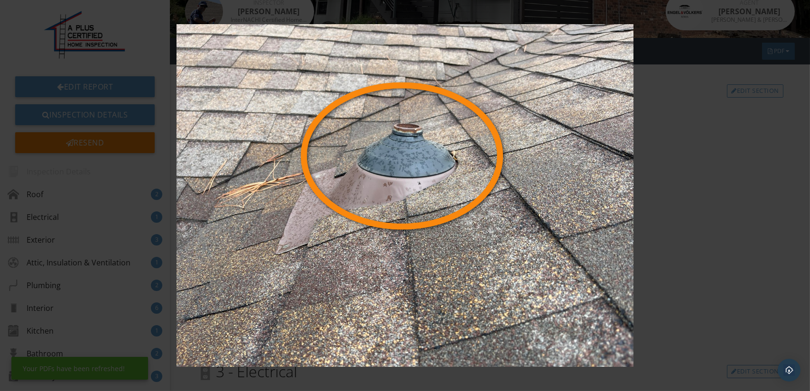
click at [361, 204] on img at bounding box center [405, 195] width 741 height 343
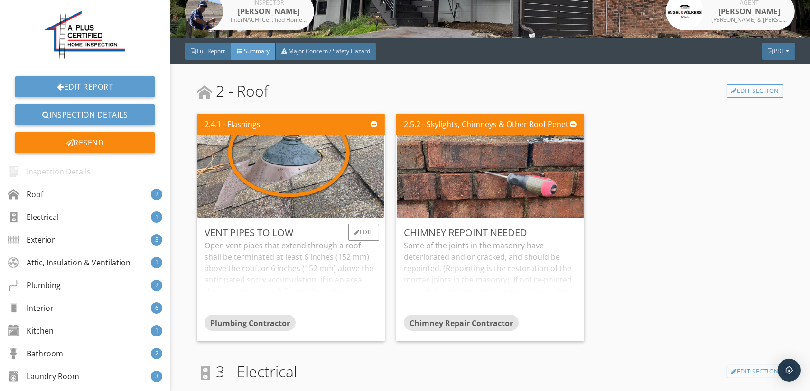
click at [328, 262] on div "Open vent pipes that extend through a roof shall be terminated at least 6 inche…" at bounding box center [291, 277] width 173 height 75
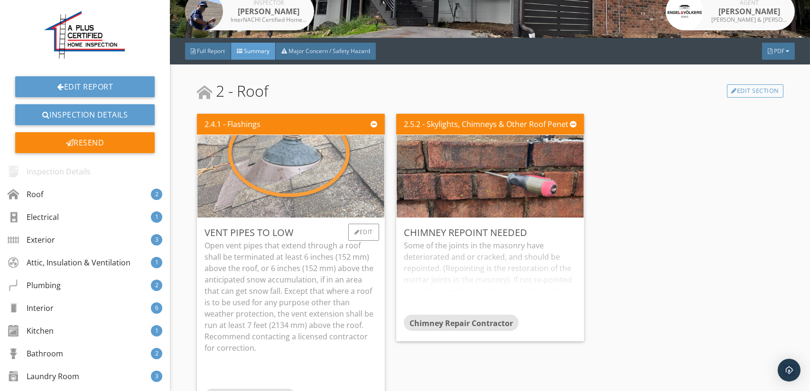
click at [305, 204] on img at bounding box center [290, 177] width 275 height 206
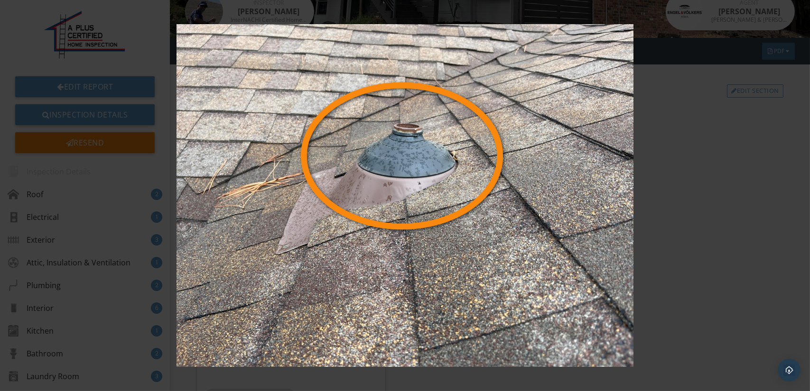
click at [307, 203] on img at bounding box center [405, 195] width 741 height 343
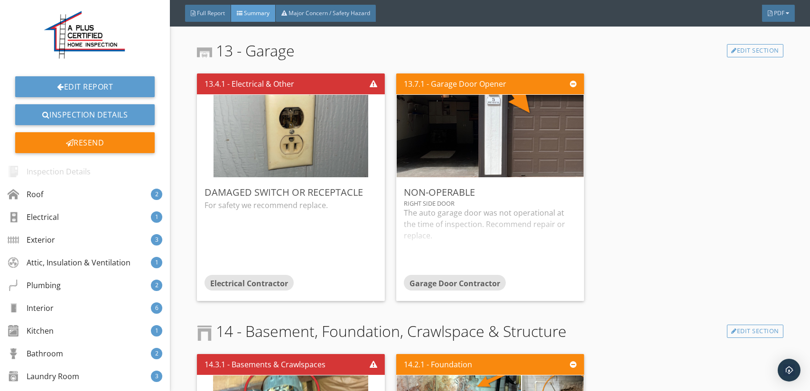
scroll to position [3523, 0]
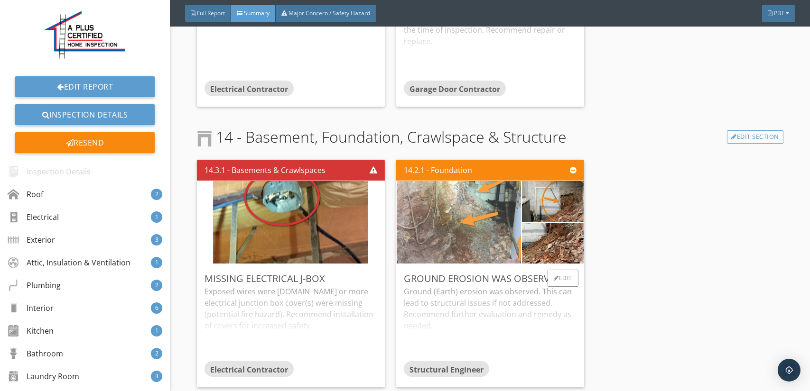
click at [451, 241] on img at bounding box center [458, 223] width 155 height 206
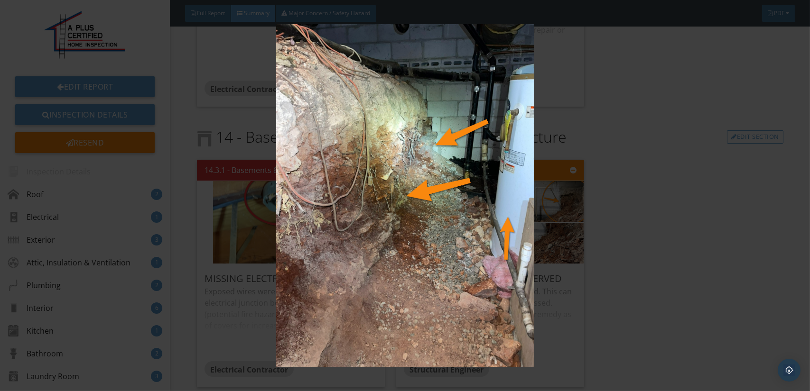
click at [459, 246] on img at bounding box center [405, 195] width 741 height 343
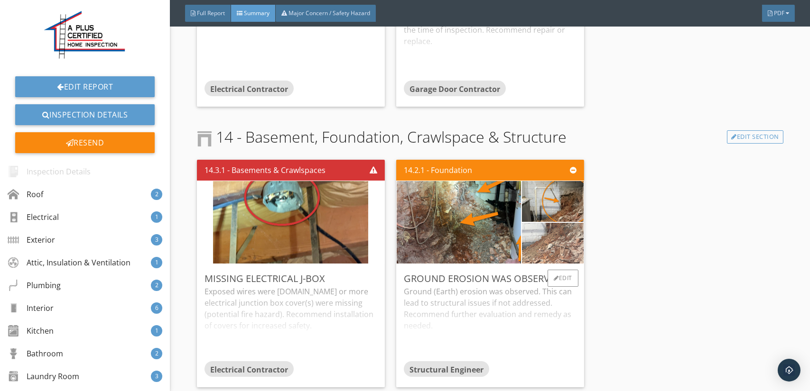
click at [553, 239] on img at bounding box center [552, 244] width 76 height 102
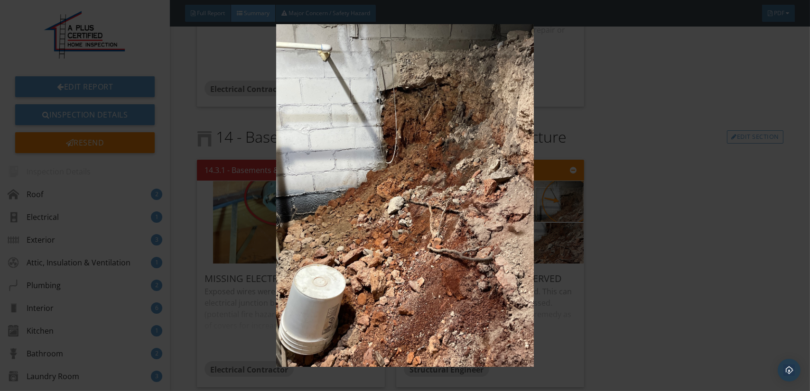
click at [476, 247] on img at bounding box center [405, 195] width 741 height 343
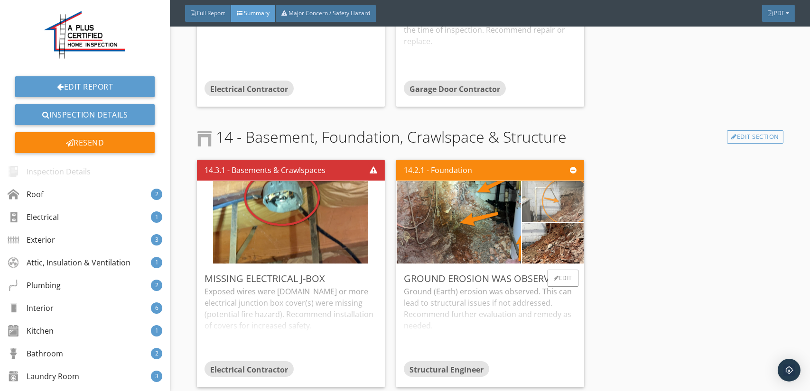
click at [549, 205] on img at bounding box center [553, 202] width 136 height 102
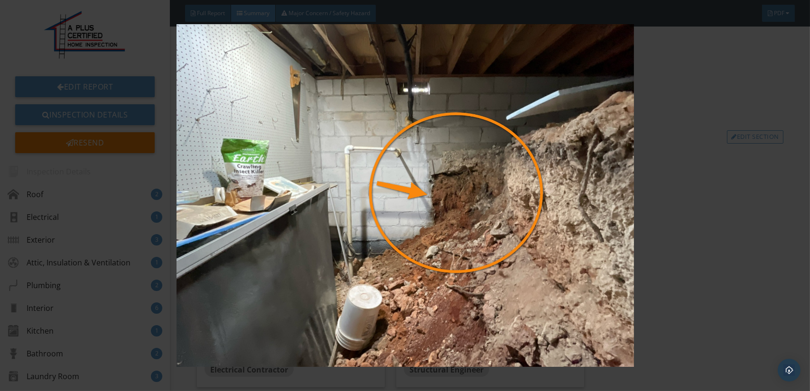
click at [501, 213] on img at bounding box center [405, 195] width 741 height 343
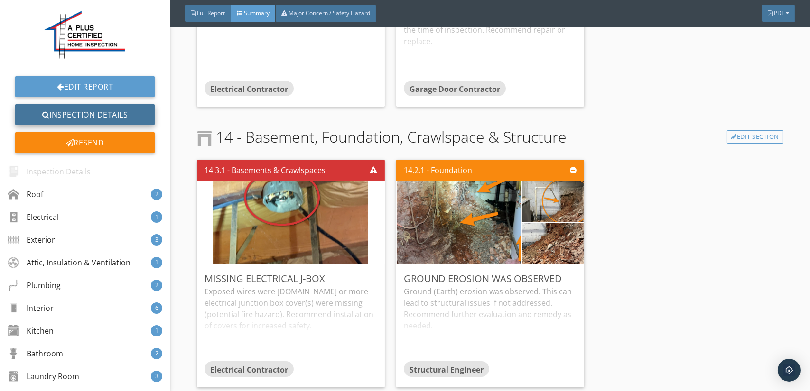
click at [79, 114] on link "Inspection Details" at bounding box center [85, 114] width 140 height 21
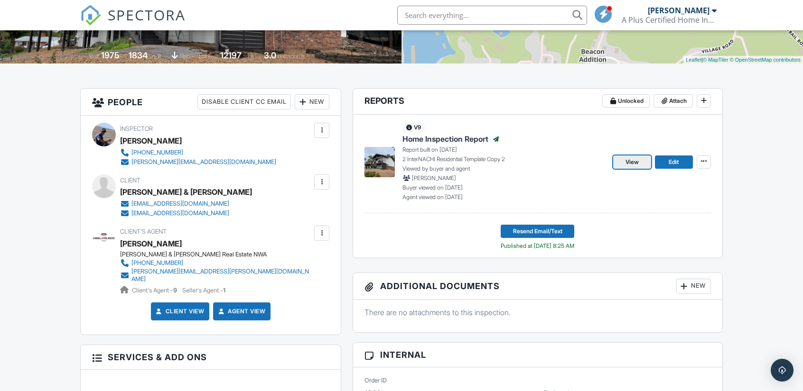
click at [631, 160] on span "View" at bounding box center [631, 162] width 13 height 9
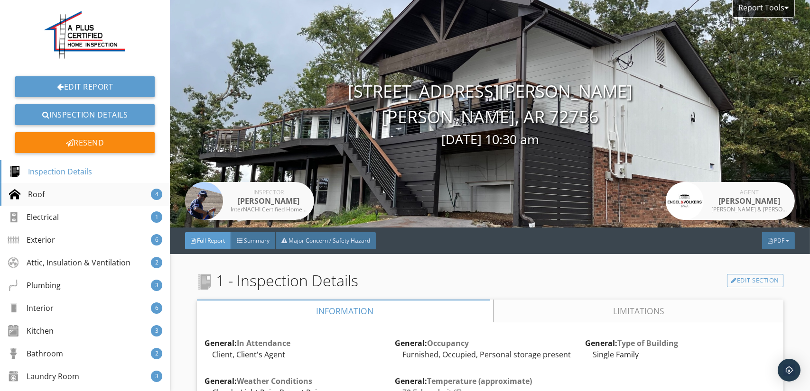
click at [45, 197] on div "Roof 4" at bounding box center [85, 194] width 170 height 23
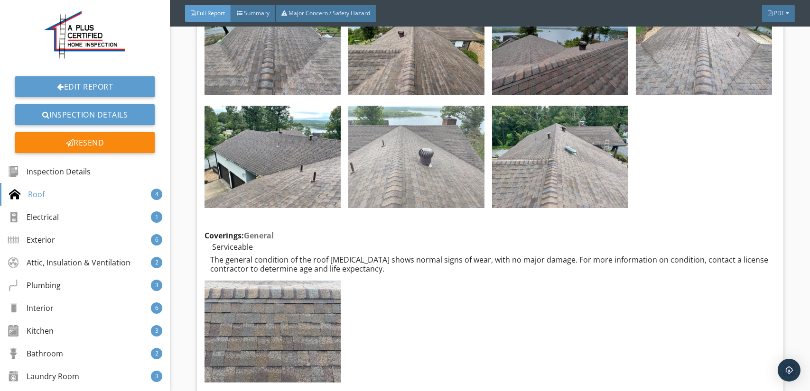
scroll to position [1902, 0]
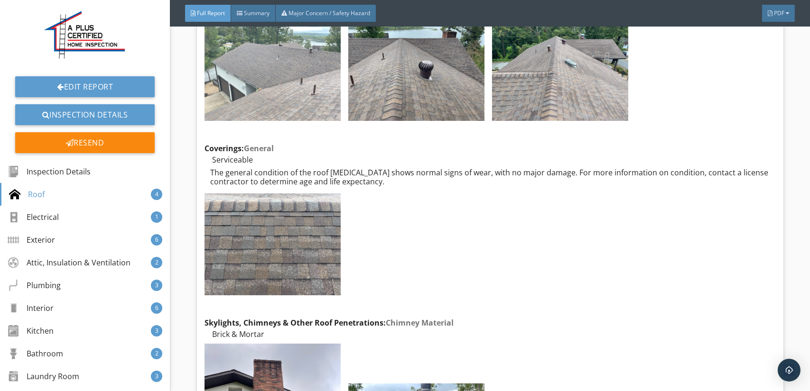
click at [295, 103] on img at bounding box center [273, 70] width 136 height 102
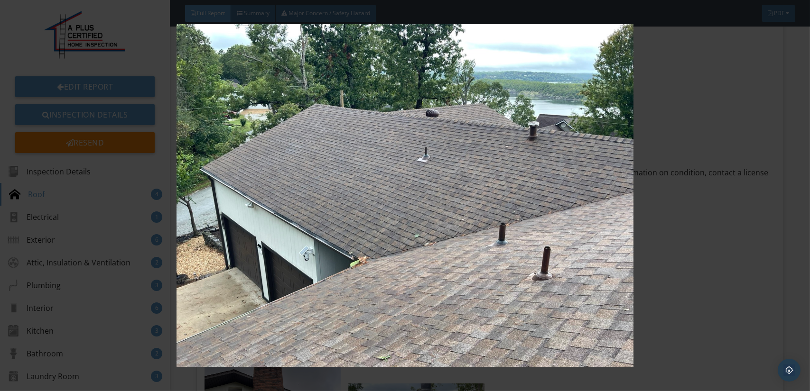
click at [385, 200] on img at bounding box center [405, 195] width 741 height 343
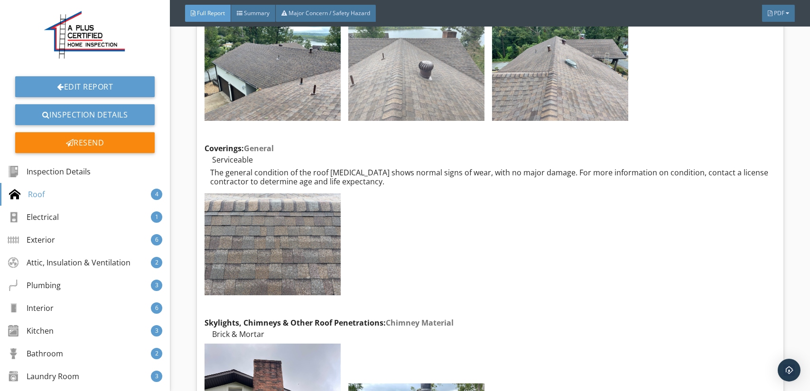
click at [408, 94] on img at bounding box center [416, 70] width 136 height 102
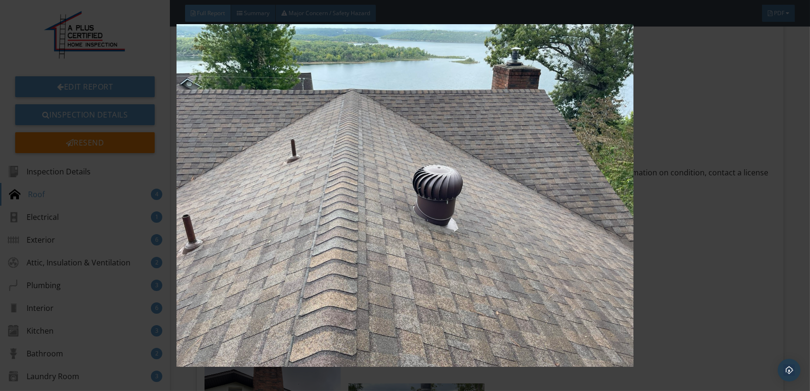
click at [500, 223] on img at bounding box center [405, 195] width 741 height 343
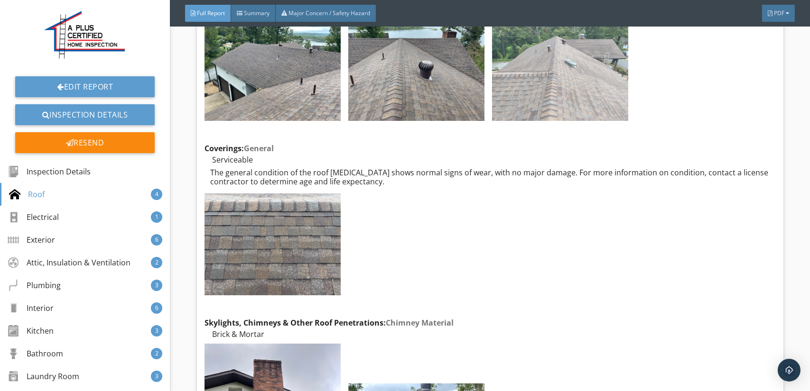
click at [587, 75] on img at bounding box center [560, 70] width 136 height 102
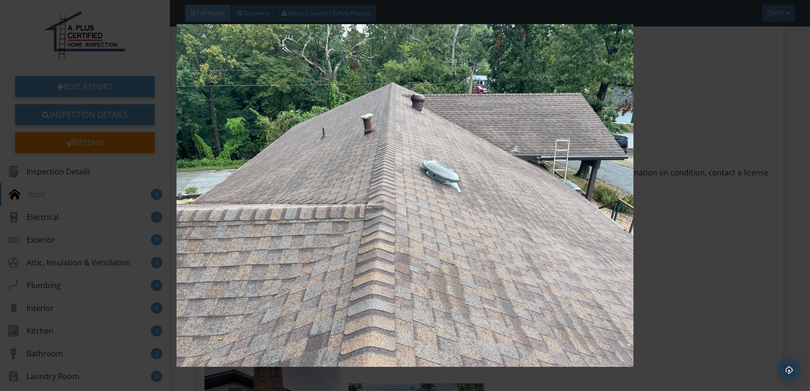
click at [418, 253] on img at bounding box center [405, 195] width 741 height 343
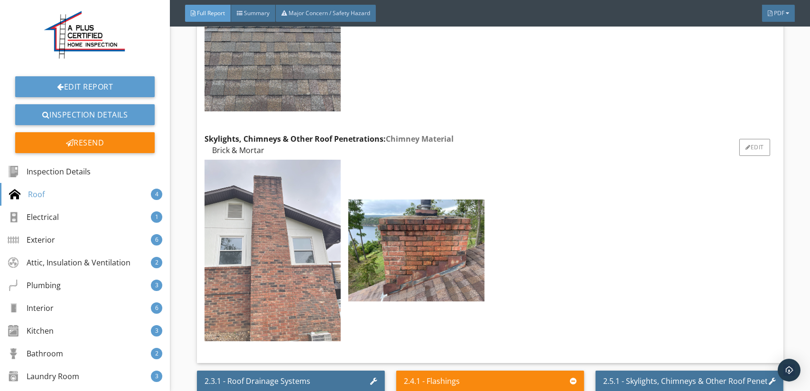
scroll to position [2092, 0]
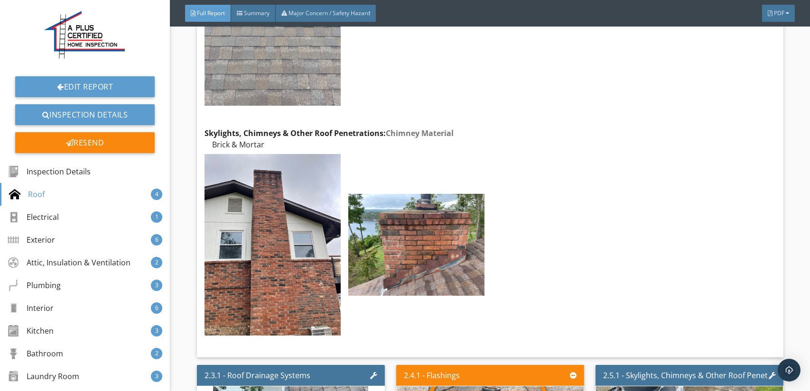
click at [289, 57] on img at bounding box center [273, 55] width 136 height 102
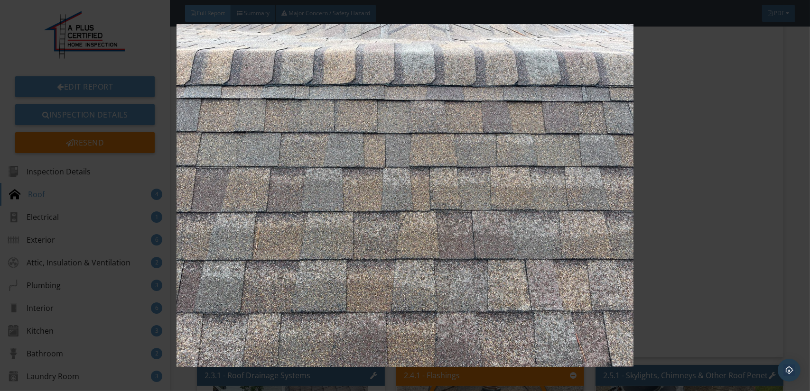
click at [314, 185] on img at bounding box center [405, 195] width 741 height 343
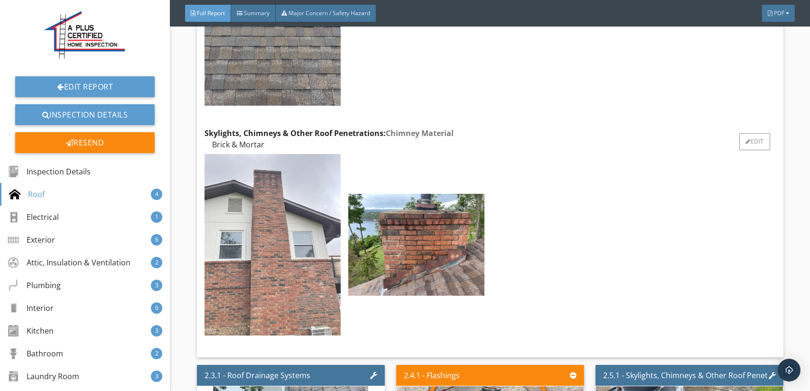
click at [308, 287] on img at bounding box center [273, 244] width 136 height 181
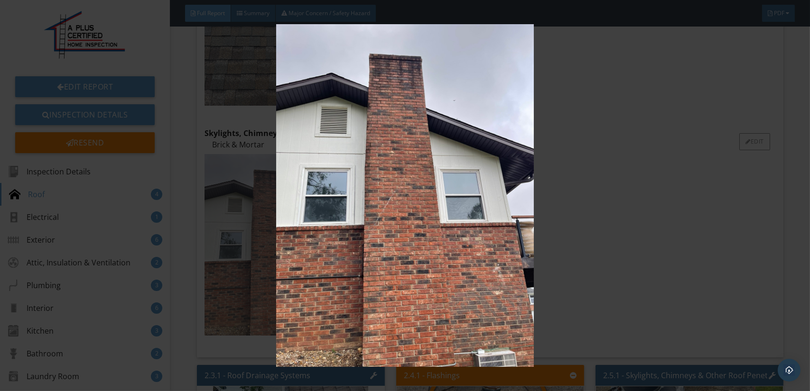
click at [308, 287] on img at bounding box center [405, 195] width 741 height 343
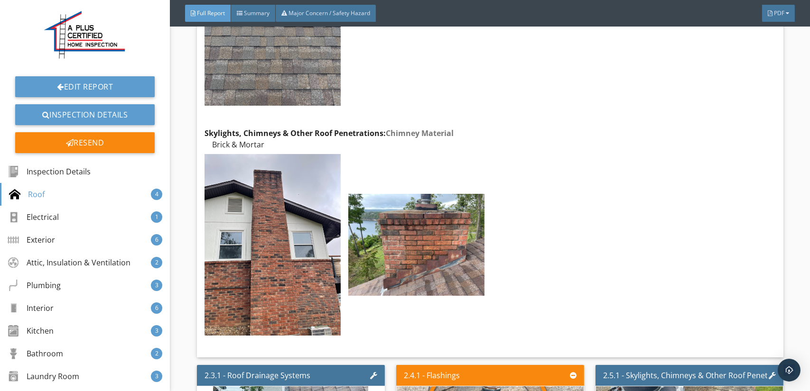
click at [436, 277] on img at bounding box center [416, 245] width 136 height 102
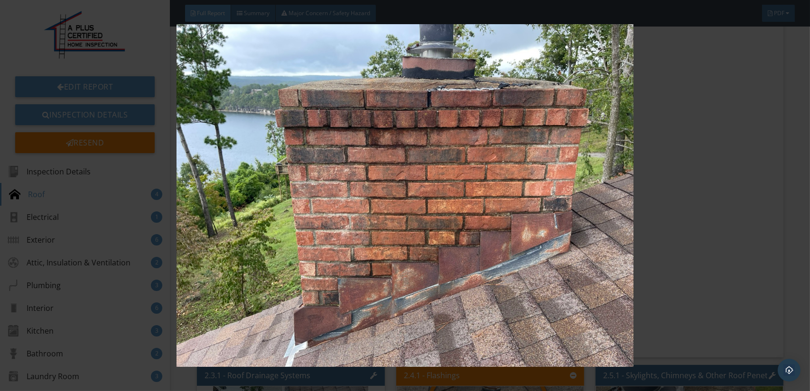
click at [436, 277] on img at bounding box center [405, 195] width 741 height 343
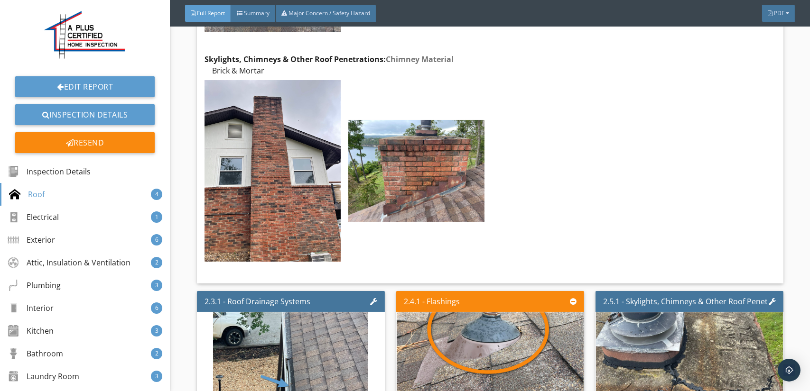
scroll to position [2234, 0]
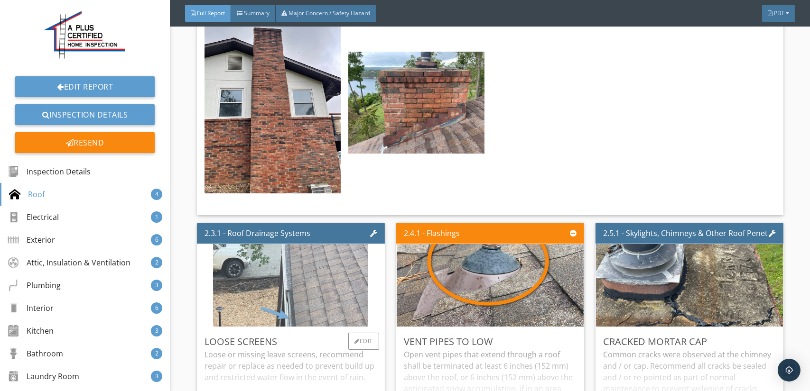
click at [327, 298] on img at bounding box center [290, 285] width 155 height 206
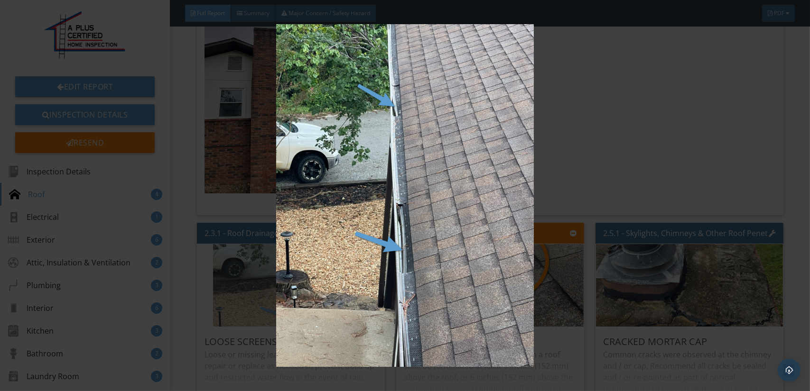
click at [327, 298] on img at bounding box center [405, 195] width 741 height 343
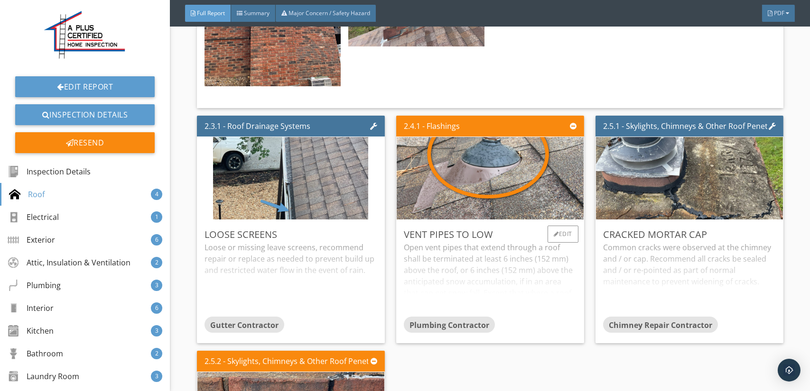
scroll to position [2567, 0]
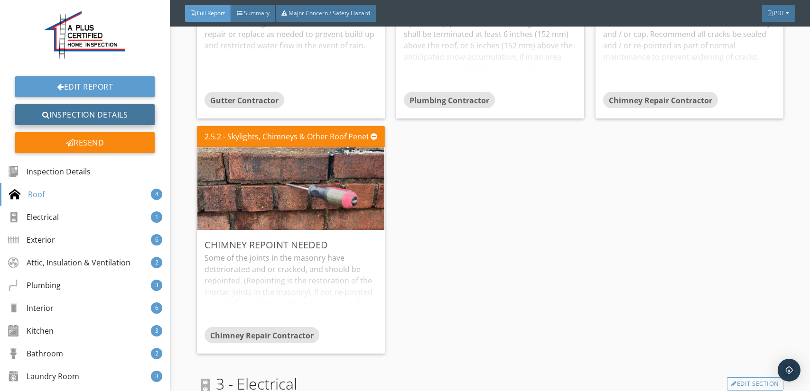
click at [75, 113] on link "Inspection Details" at bounding box center [85, 114] width 140 height 21
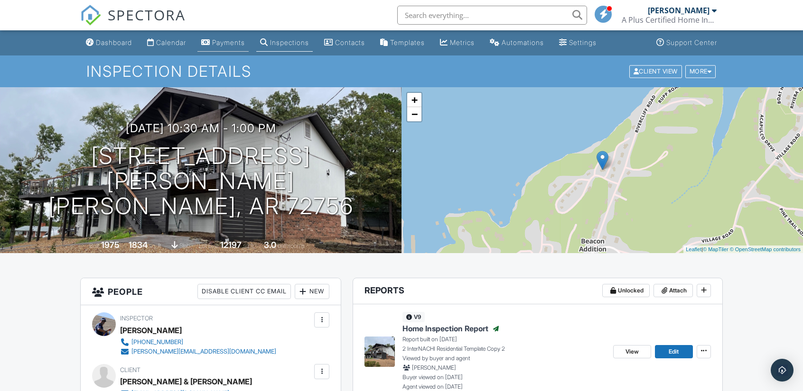
click at [240, 45] on div "Payments" at bounding box center [228, 42] width 33 height 8
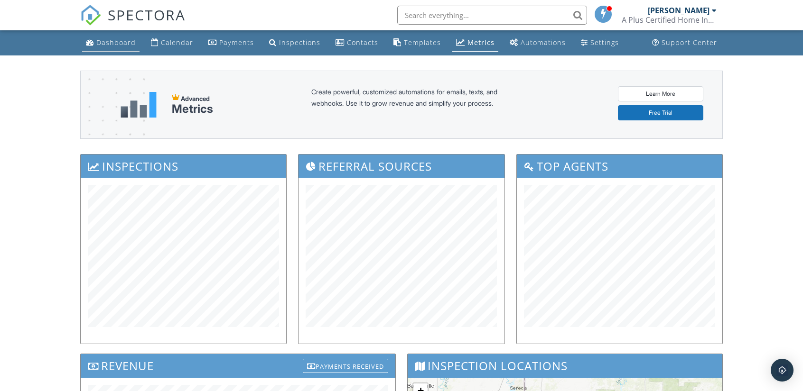
click at [115, 38] on div "Dashboard" at bounding box center [115, 42] width 39 height 9
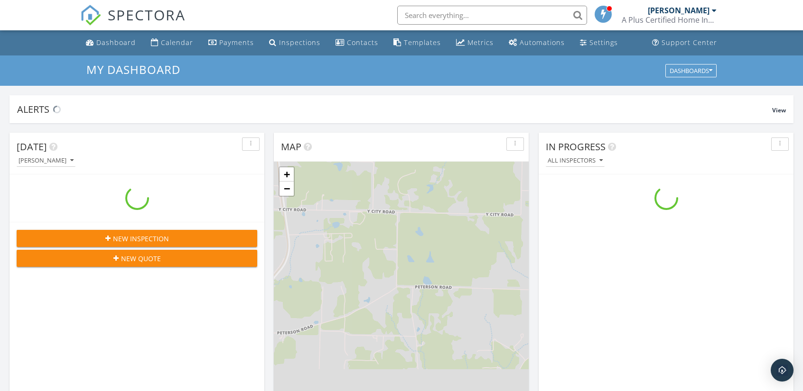
scroll to position [878, 818]
